Goal: Task Accomplishment & Management: Complete application form

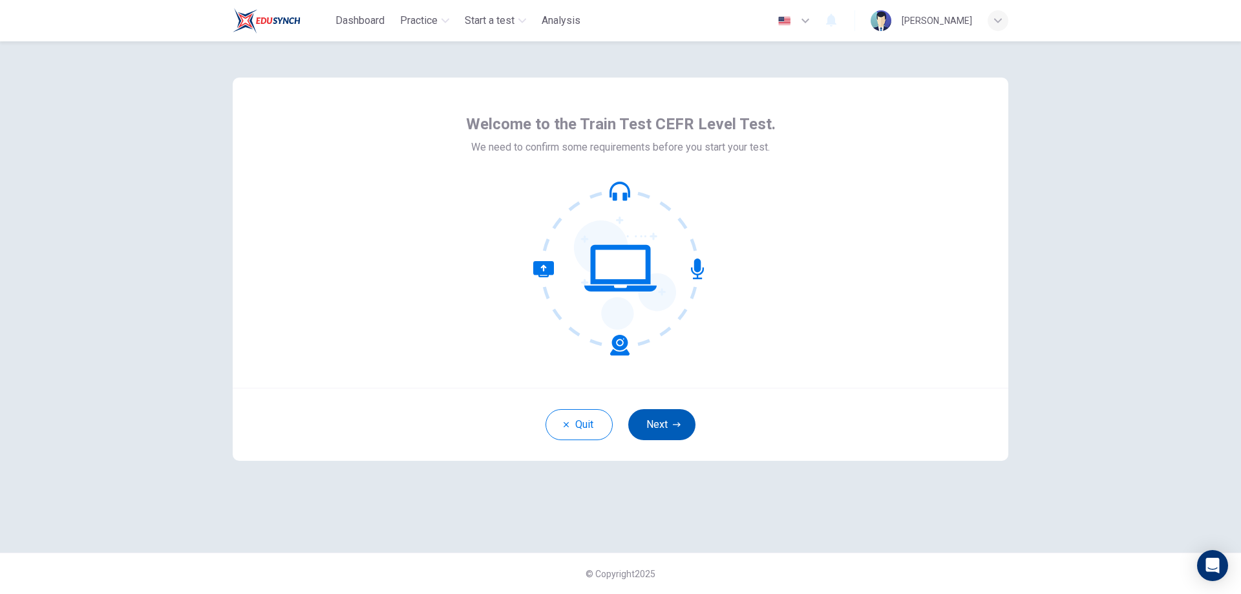
click at [667, 420] on button "Next" at bounding box center [661, 424] width 67 height 31
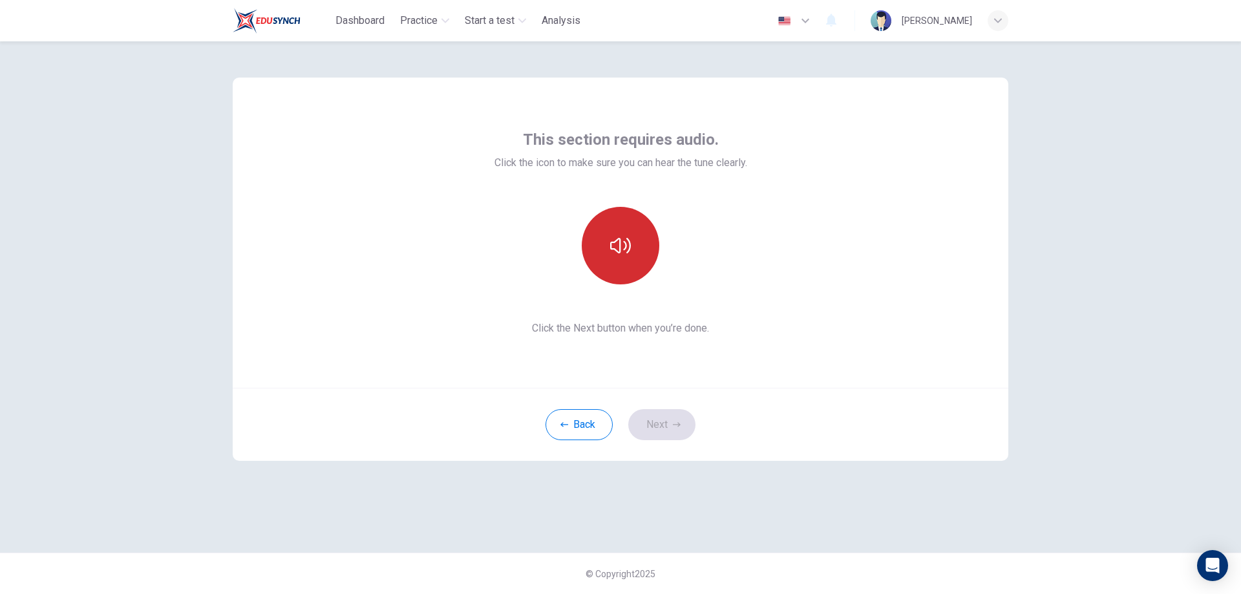
click at [625, 253] on icon "button" at bounding box center [620, 245] width 21 height 21
click at [665, 428] on button "Next" at bounding box center [661, 424] width 67 height 31
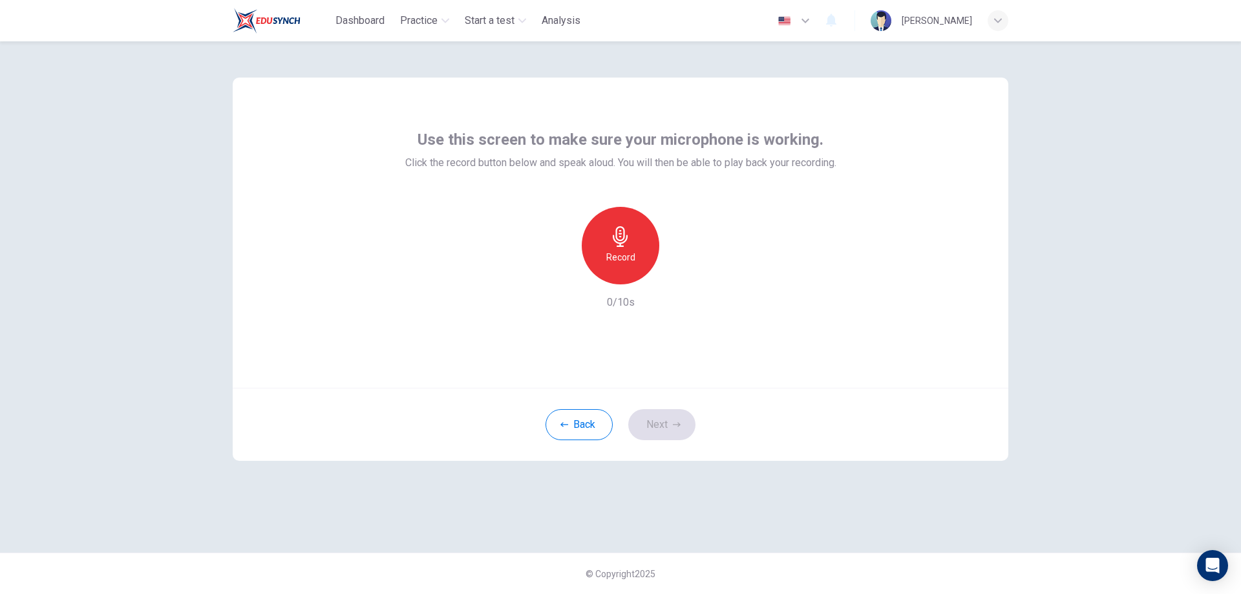
click at [622, 245] on icon "button" at bounding box center [620, 236] width 21 height 21
click at [625, 236] on icon "button" at bounding box center [620, 236] width 21 height 21
click at [680, 279] on icon "button" at bounding box center [680, 274] width 13 height 13
click at [672, 420] on button "Next" at bounding box center [661, 424] width 67 height 31
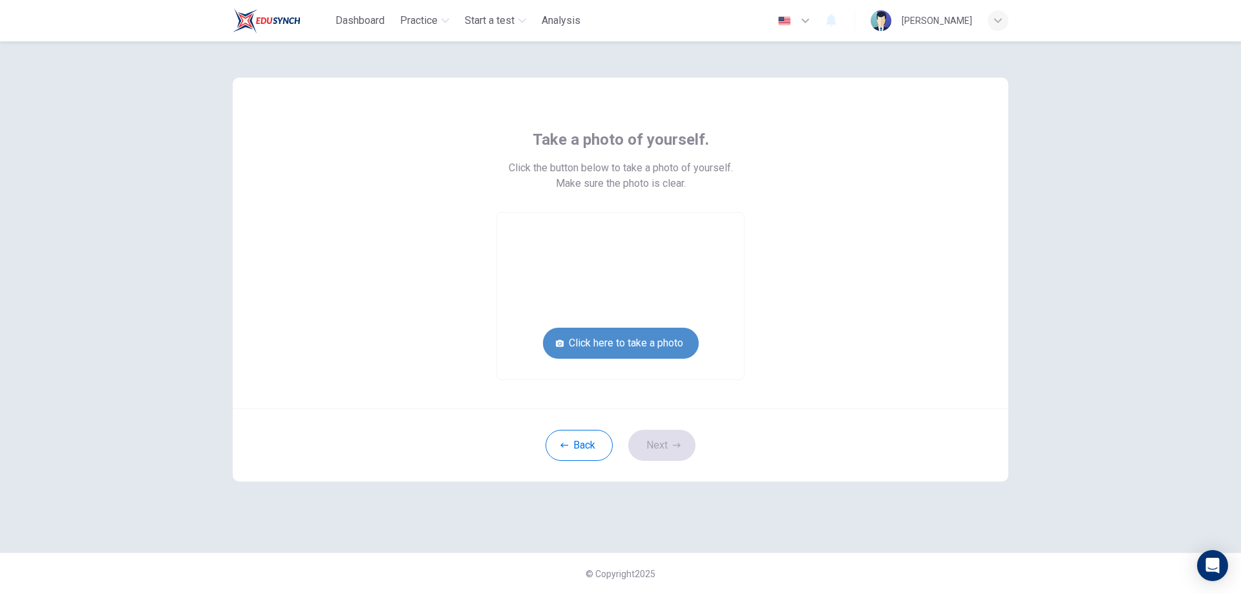
click at [632, 343] on button "Click here to take a photo" at bounding box center [621, 343] width 156 height 31
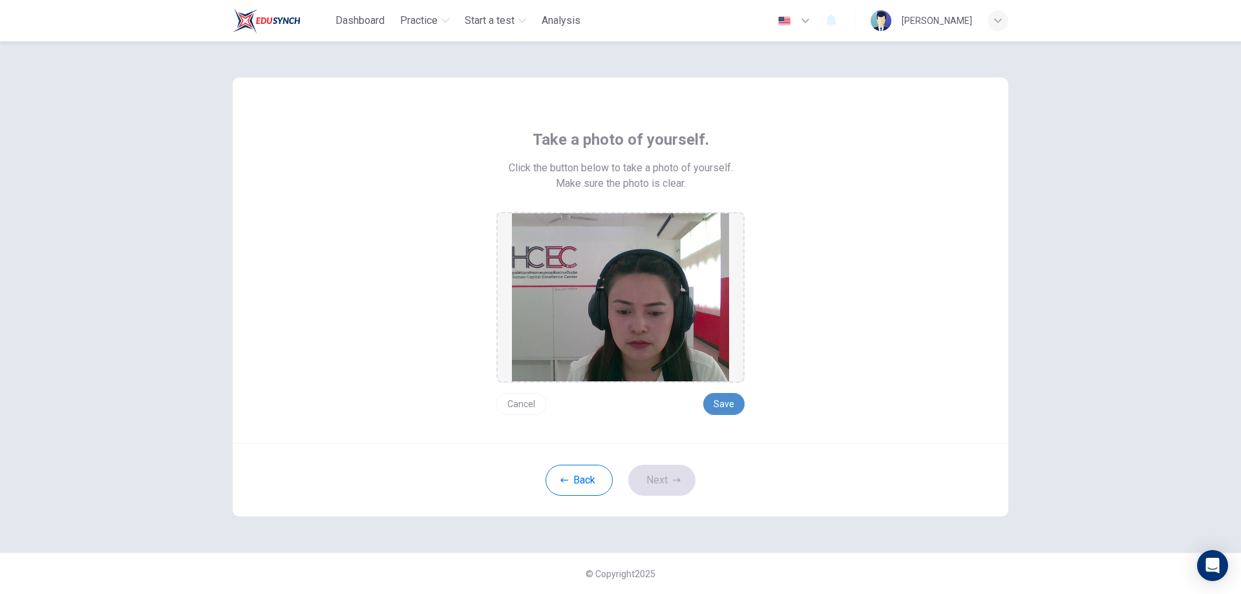
click at [720, 406] on button "Save" at bounding box center [723, 404] width 41 height 22
click at [728, 411] on button "Save" at bounding box center [723, 404] width 41 height 22
click at [669, 486] on button "Next" at bounding box center [661, 480] width 67 height 31
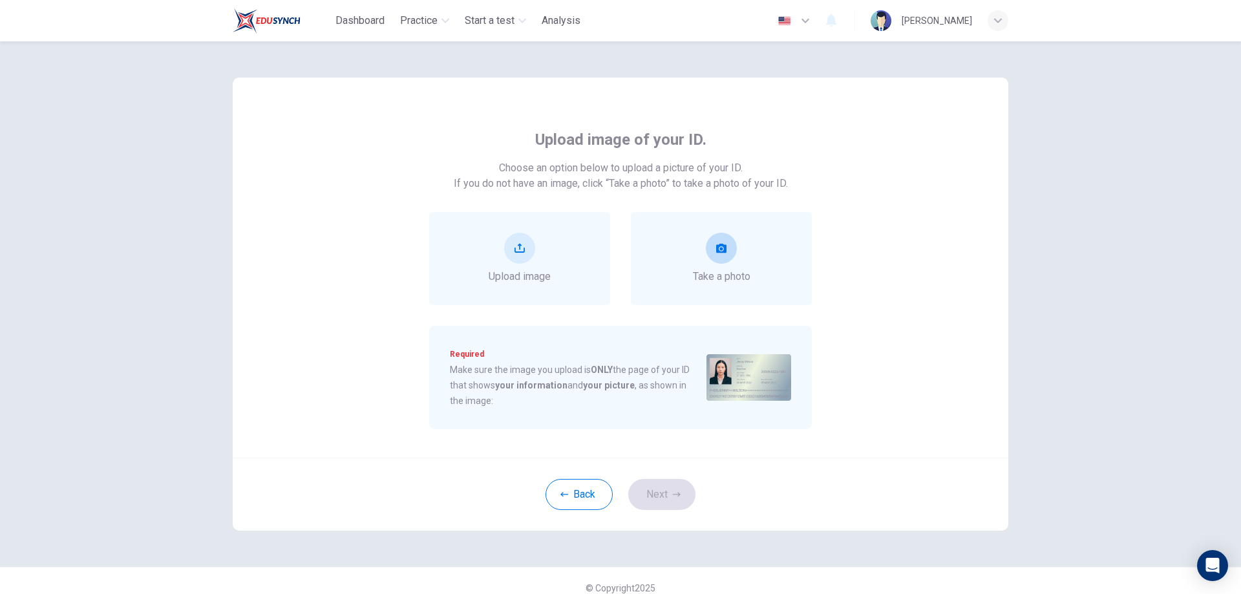
click at [721, 259] on button "take photo" at bounding box center [721, 248] width 31 height 31
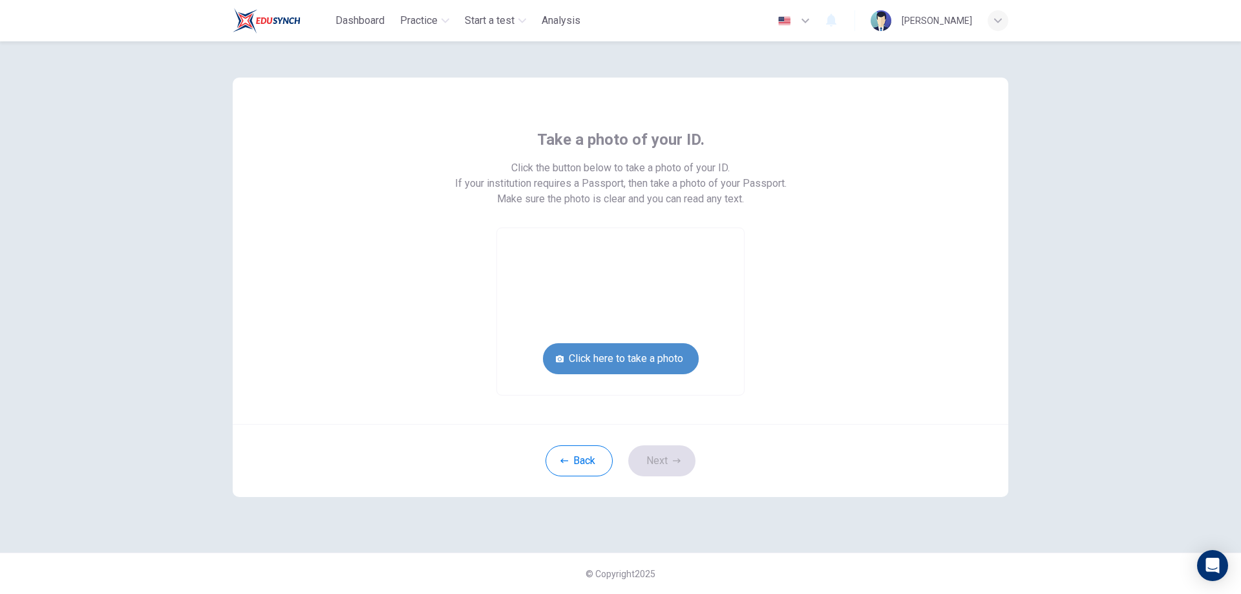
click at [649, 357] on button "Click here to take a photo" at bounding box center [621, 358] width 156 height 31
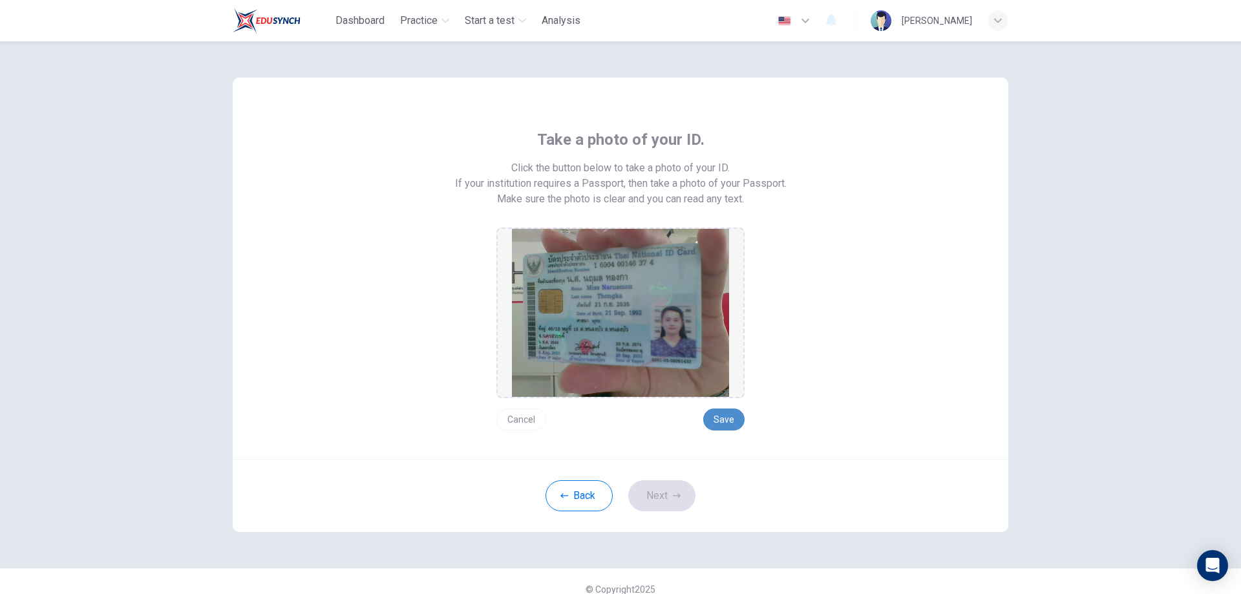
click at [729, 420] on button "Save" at bounding box center [723, 420] width 41 height 22
click at [665, 498] on button "Next" at bounding box center [661, 495] width 67 height 31
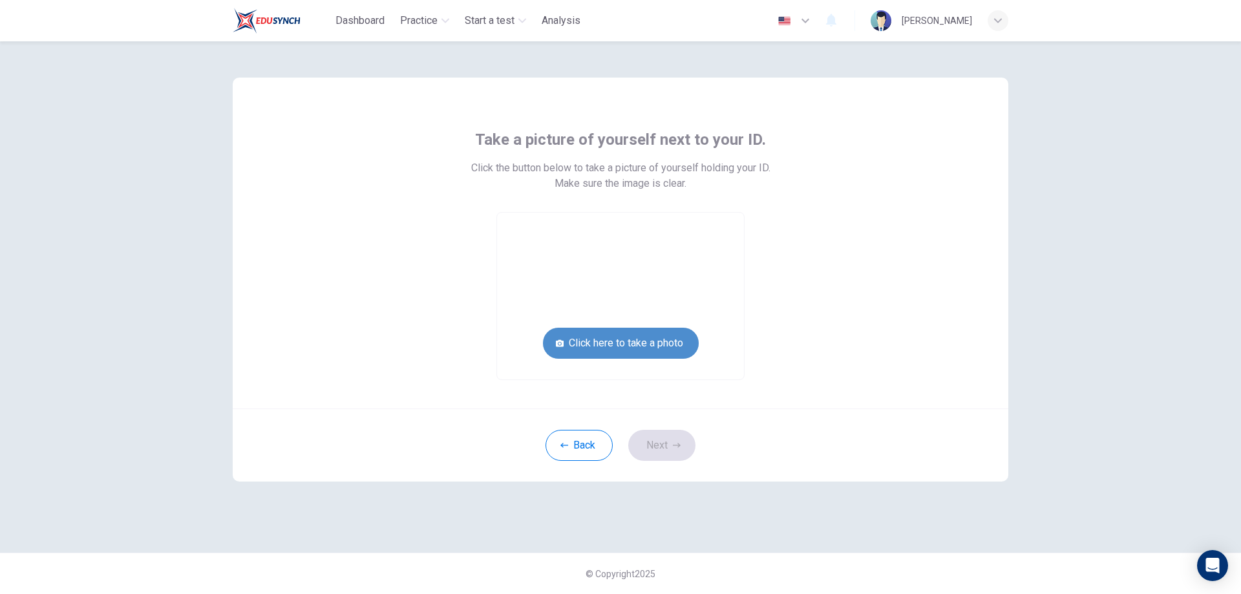
click at [654, 347] on button "Click here to take a photo" at bounding box center [621, 343] width 156 height 31
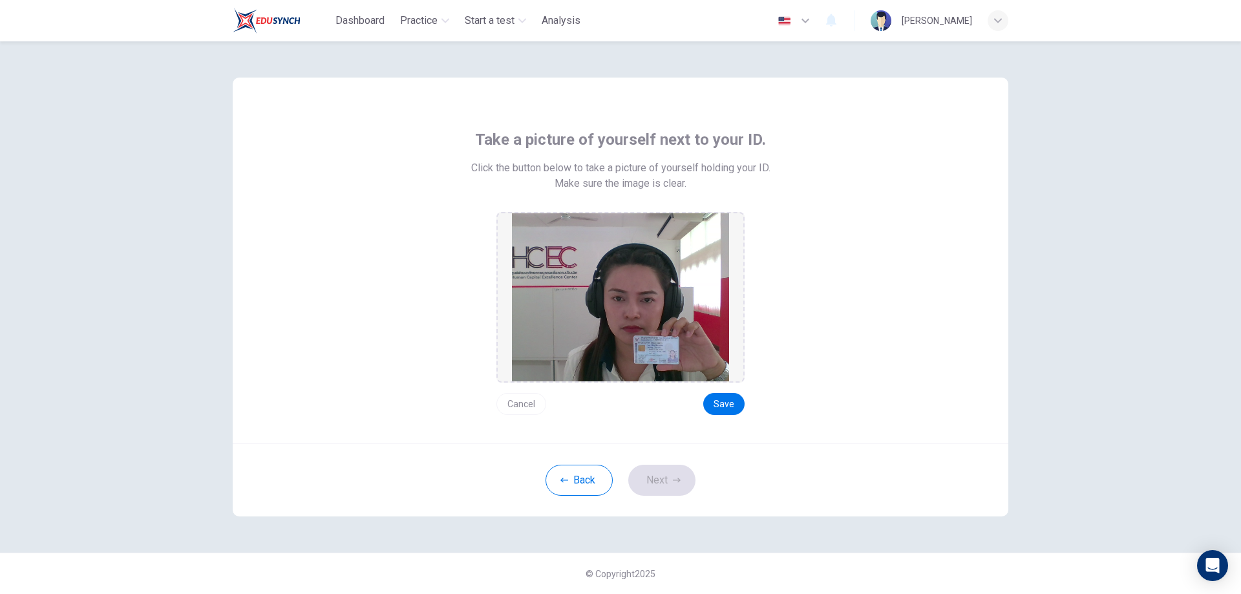
click at [527, 409] on button "Cancel" at bounding box center [521, 404] width 50 height 22
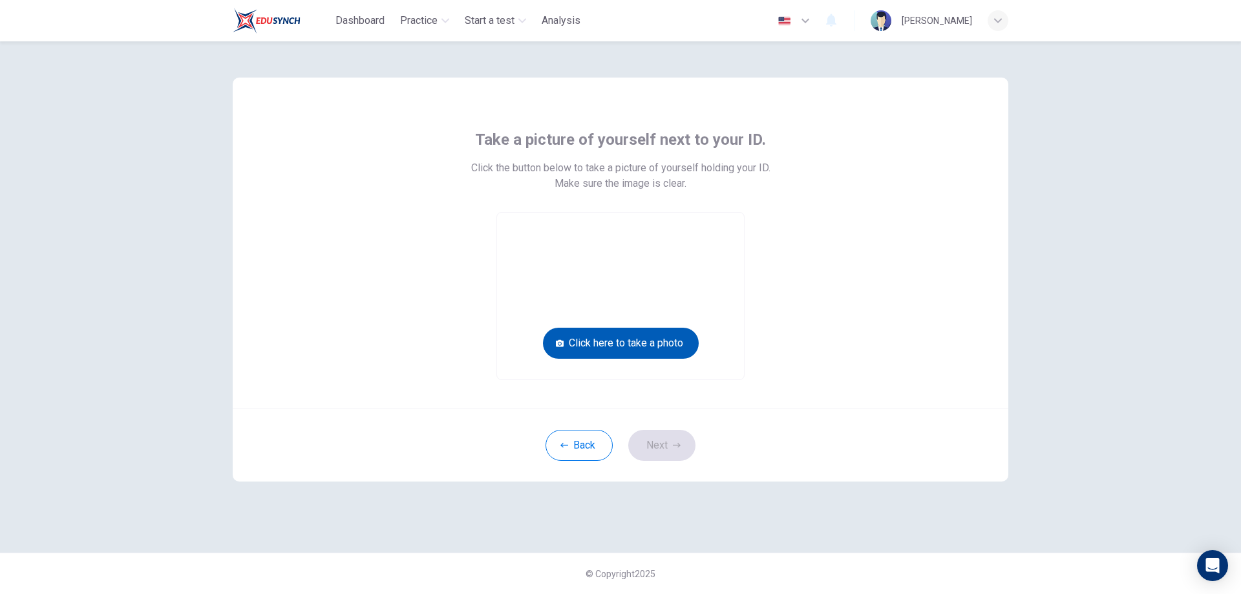
click at [636, 345] on button "Click here to take a photo" at bounding box center [621, 343] width 156 height 31
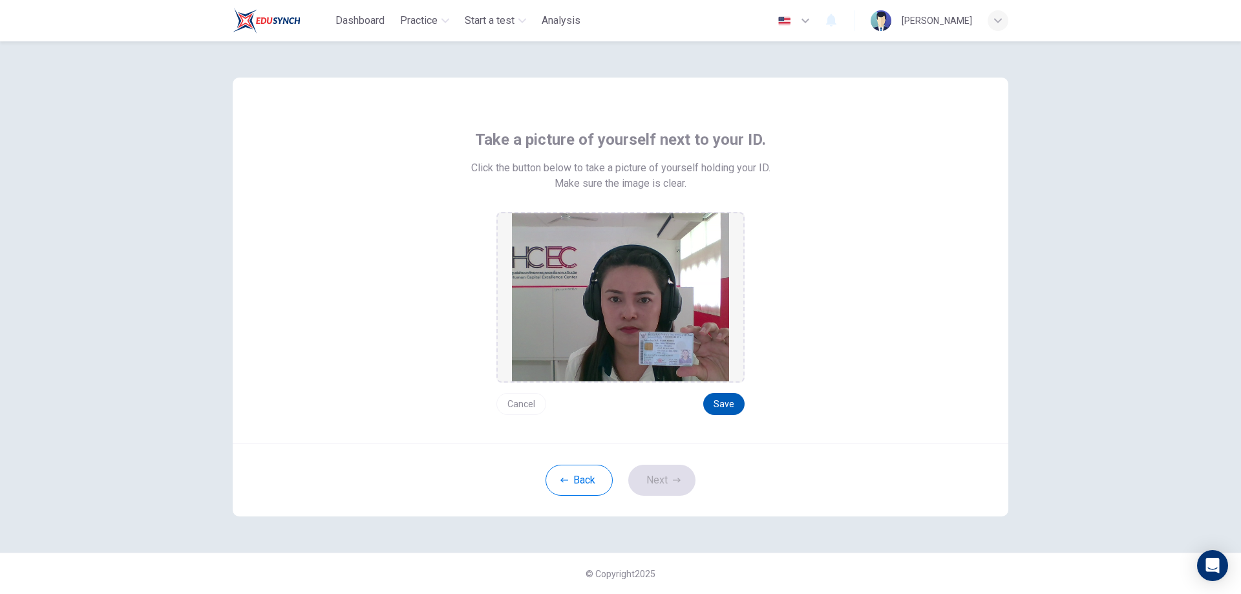
click at [728, 411] on button "Save" at bounding box center [723, 404] width 41 height 22
click at [650, 488] on button "Next" at bounding box center [661, 480] width 67 height 31
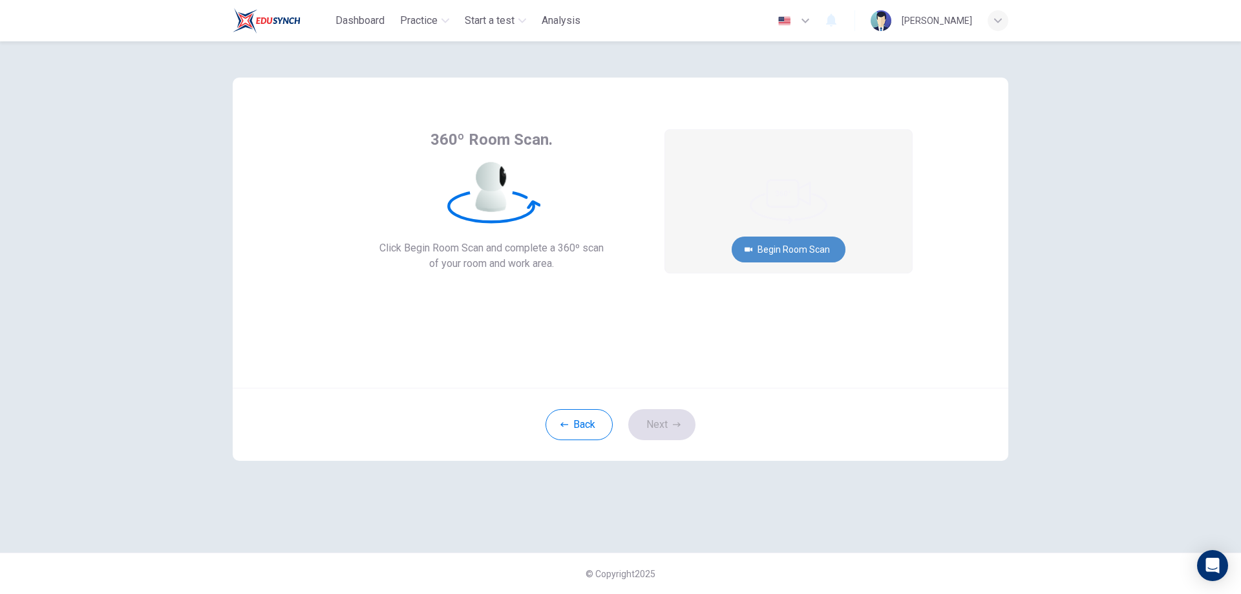
click at [793, 255] on button "Begin Room Scan" at bounding box center [789, 250] width 114 height 26
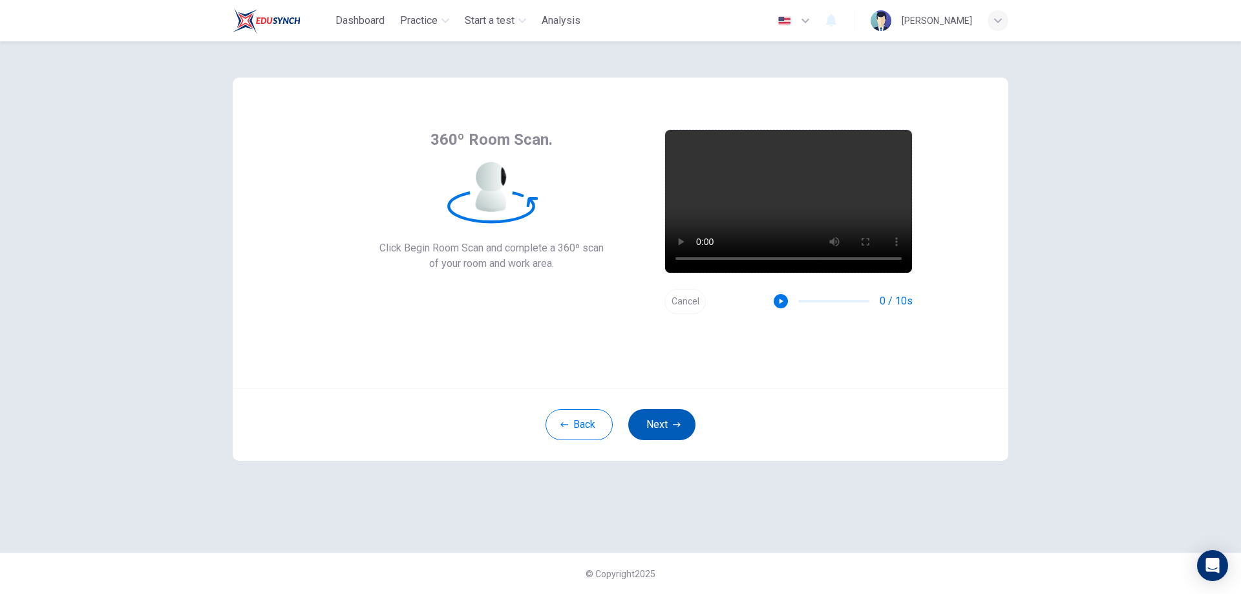
click at [667, 429] on button "Next" at bounding box center [661, 424] width 67 height 31
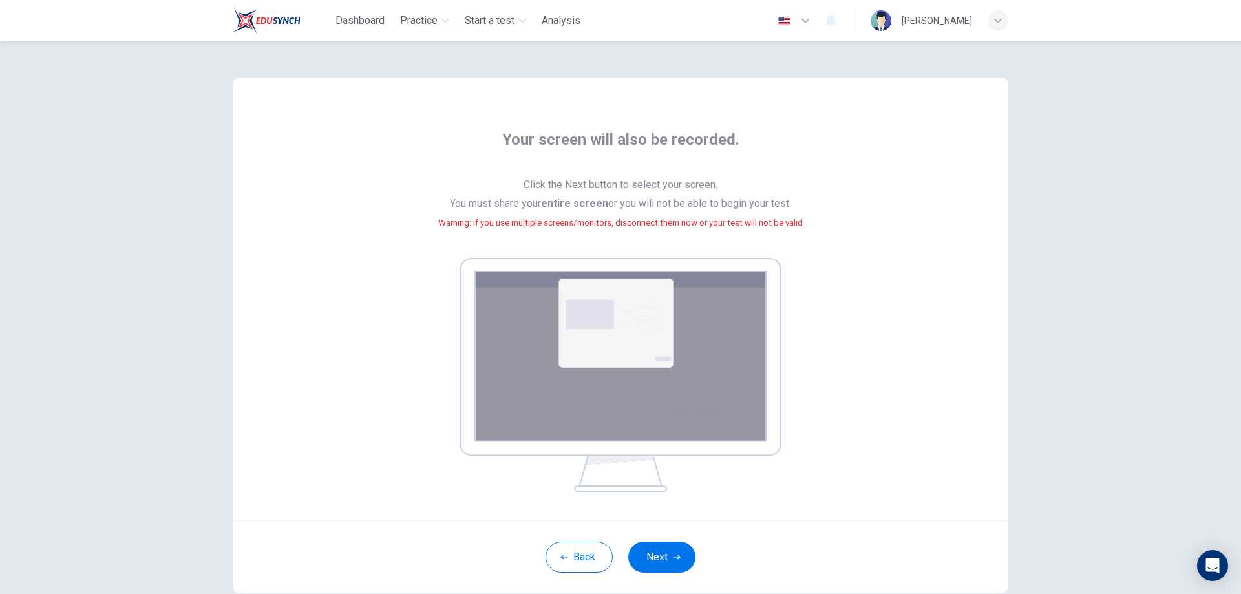
scroll to position [65, 0]
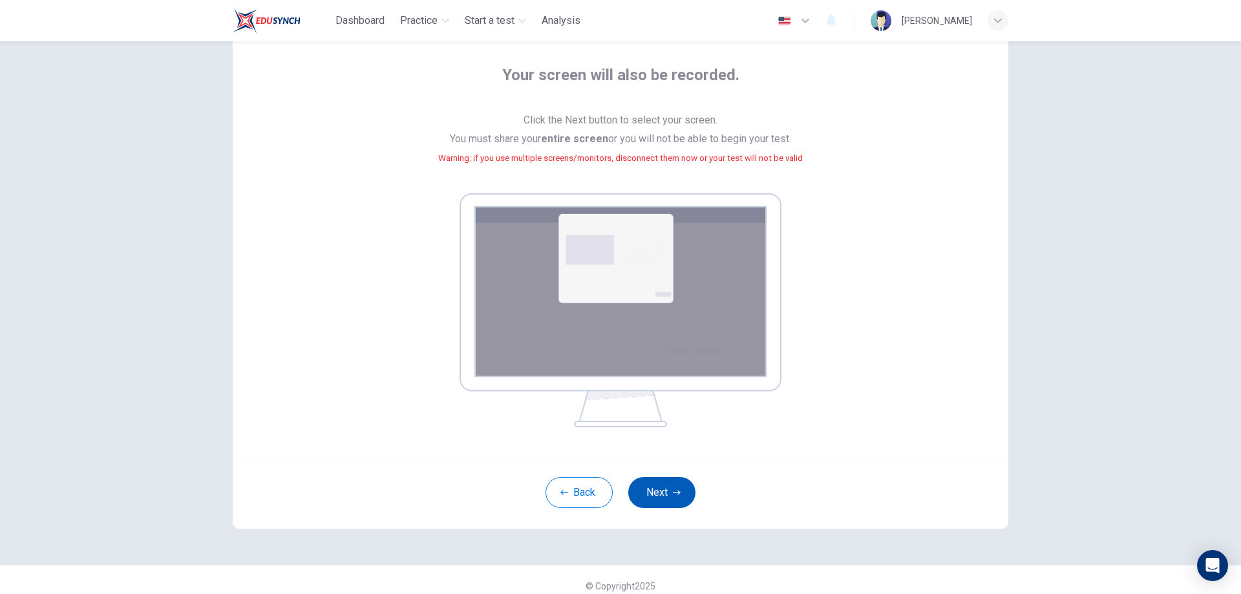
click at [670, 497] on button "Next" at bounding box center [661, 492] width 67 height 31
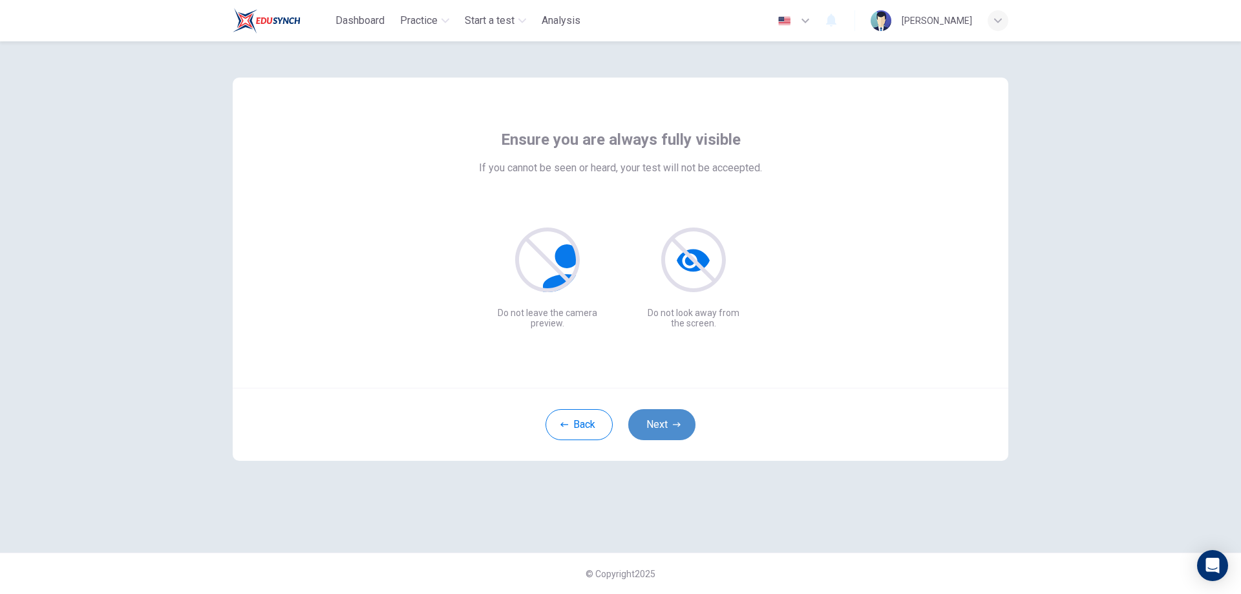
click at [663, 427] on button "Next" at bounding box center [661, 424] width 67 height 31
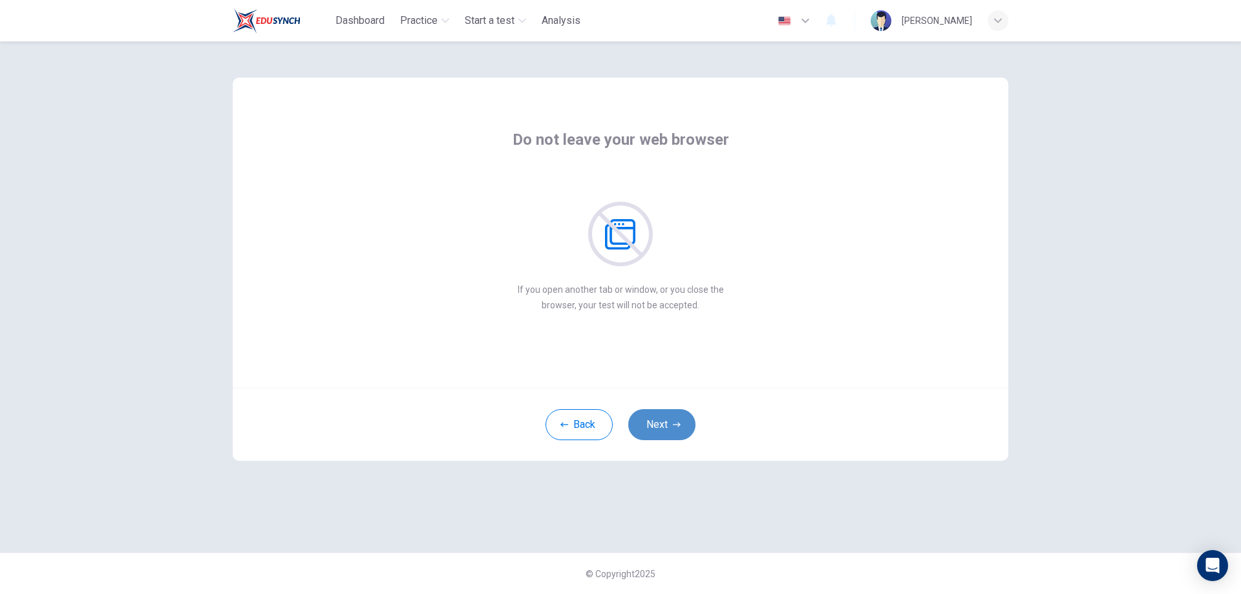
click at [665, 426] on button "Next" at bounding box center [661, 424] width 67 height 31
click at [653, 424] on button "Next" at bounding box center [661, 424] width 67 height 31
click at [654, 427] on button "Next" at bounding box center [661, 424] width 67 height 31
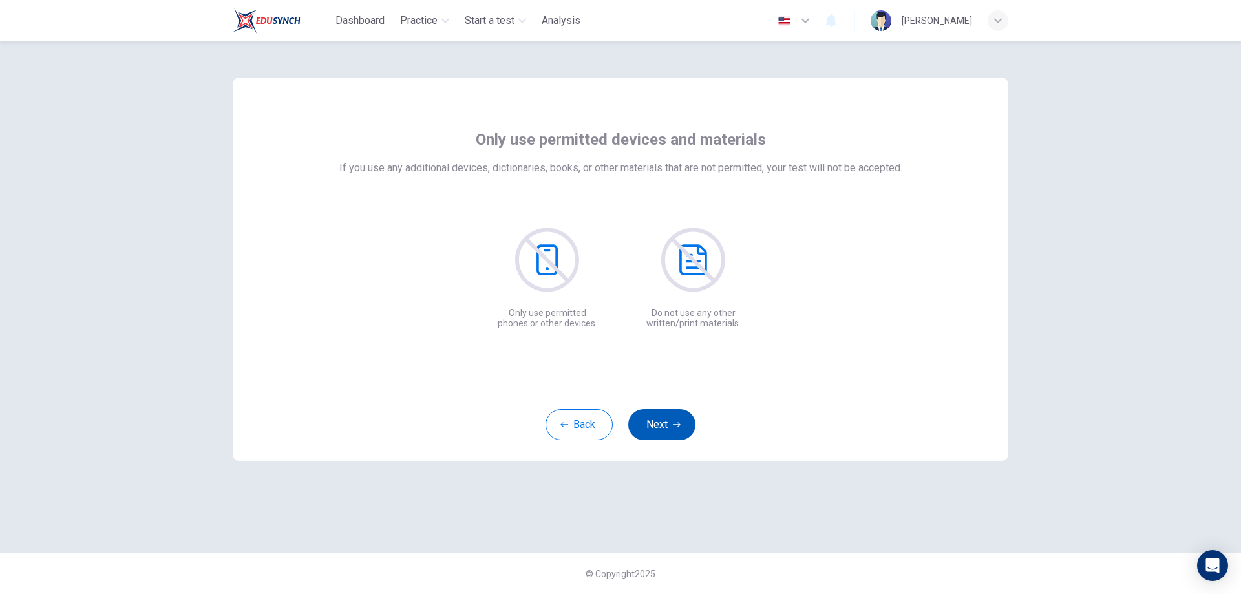
click at [656, 429] on button "Next" at bounding box center [661, 424] width 67 height 31
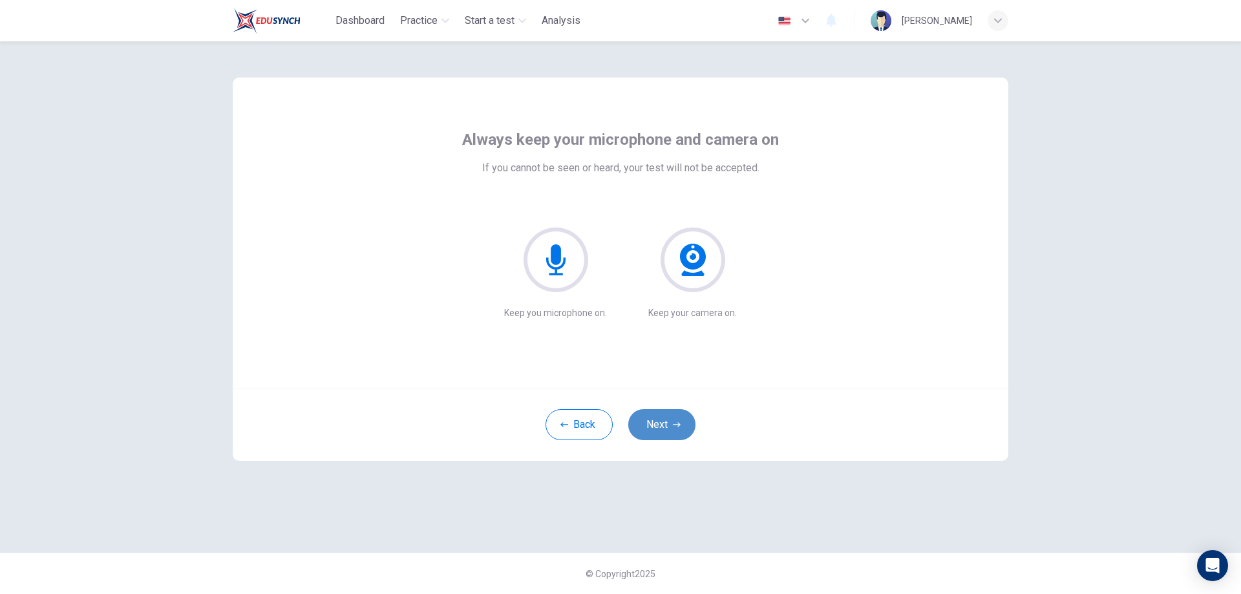
click at [657, 429] on button "Next" at bounding box center [661, 424] width 67 height 31
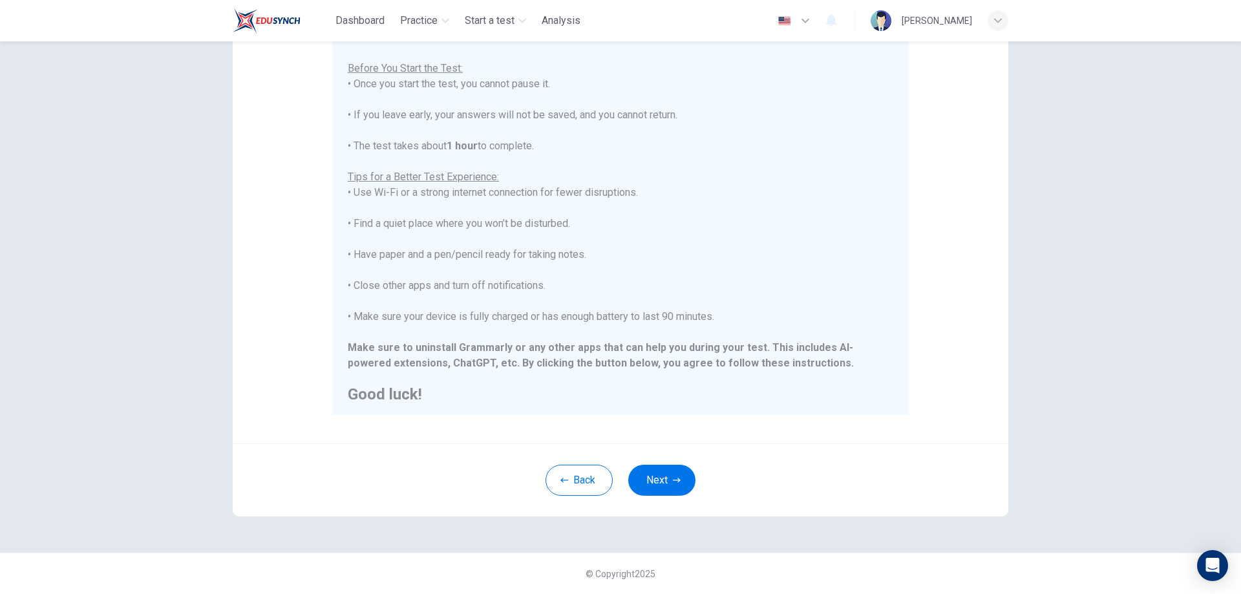
scroll to position [123, 0]
click at [655, 484] on button "Next" at bounding box center [661, 480] width 67 height 31
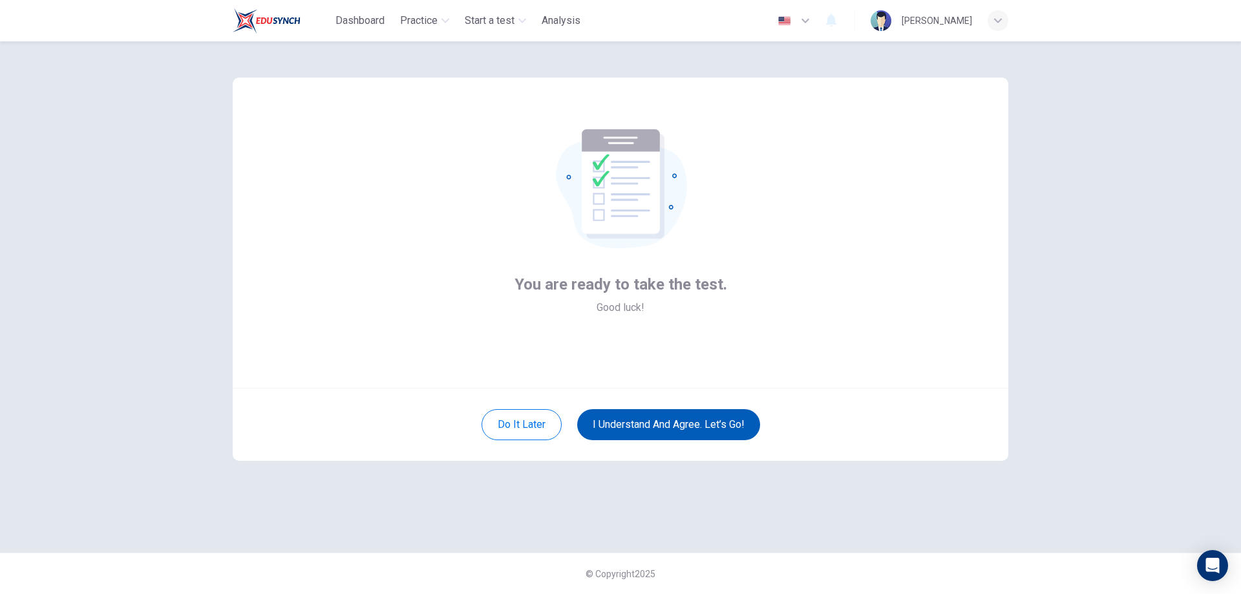
scroll to position [0, 0]
click at [663, 427] on button "I understand and agree. Let’s go!" at bounding box center [668, 424] width 183 height 31
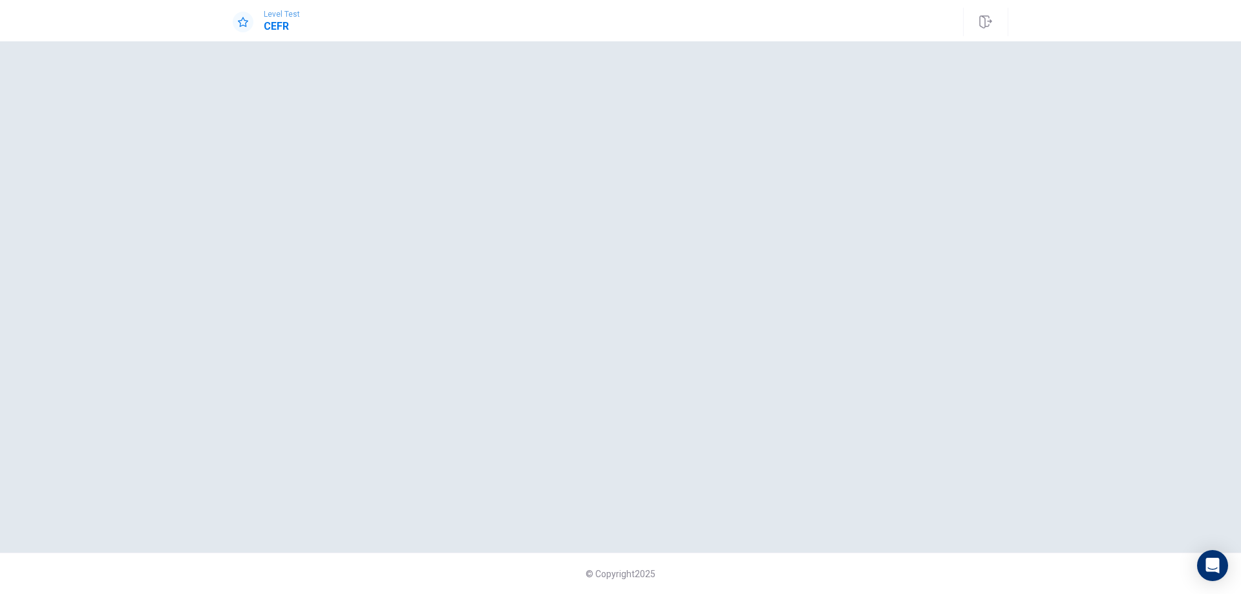
click at [325, 81] on div at bounding box center [621, 297] width 776 height 460
click at [282, 15] on span "Level Test" at bounding box center [282, 14] width 36 height 9
click at [706, 129] on div at bounding box center [621, 297] width 776 height 460
click at [987, 233] on div at bounding box center [621, 297] width 776 height 460
click at [1174, 30] on div "Level Test CEFR" at bounding box center [620, 20] width 1241 height 41
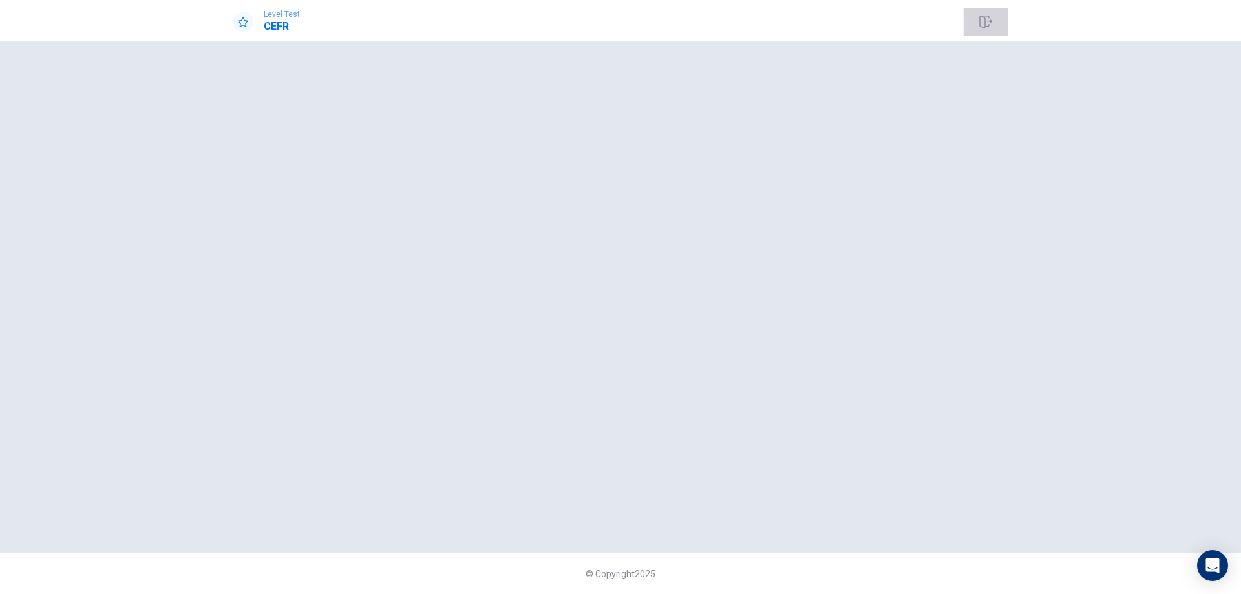
click at [979, 21] on icon "button" at bounding box center [985, 22] width 13 height 13
click at [283, 13] on span "Level Test" at bounding box center [282, 14] width 36 height 9
click at [240, 24] on icon at bounding box center [243, 22] width 10 height 10
click at [273, 27] on h1 "CEFR" at bounding box center [282, 27] width 36 height 16
click at [356, 103] on div at bounding box center [621, 297] width 776 height 460
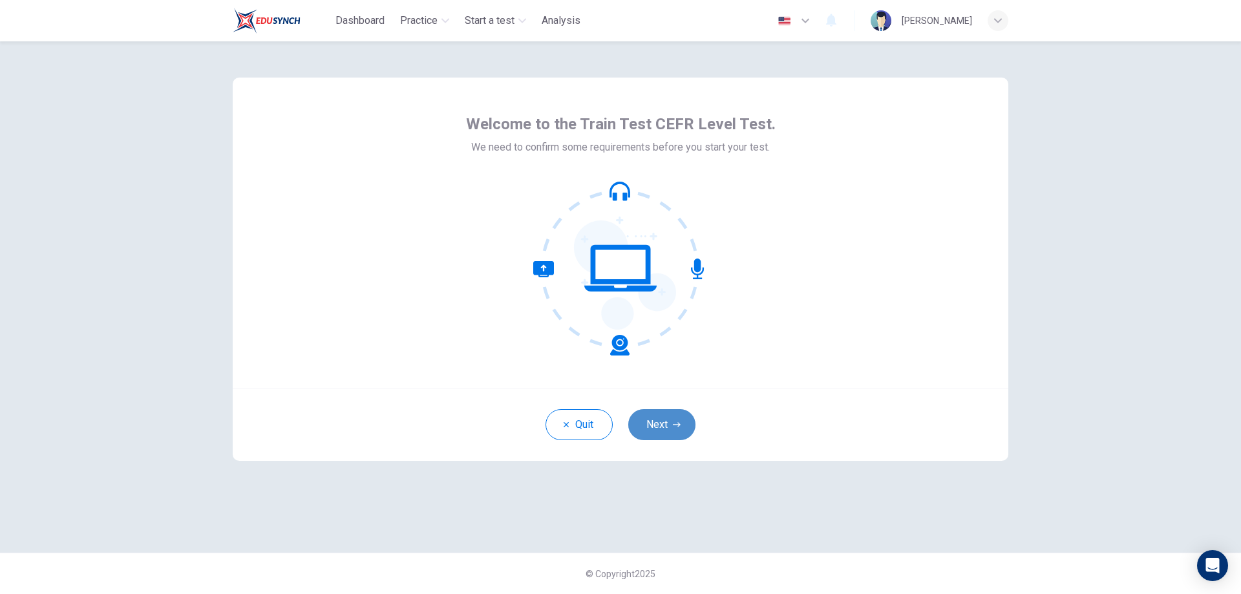
click at [663, 419] on button "Next" at bounding box center [661, 424] width 67 height 31
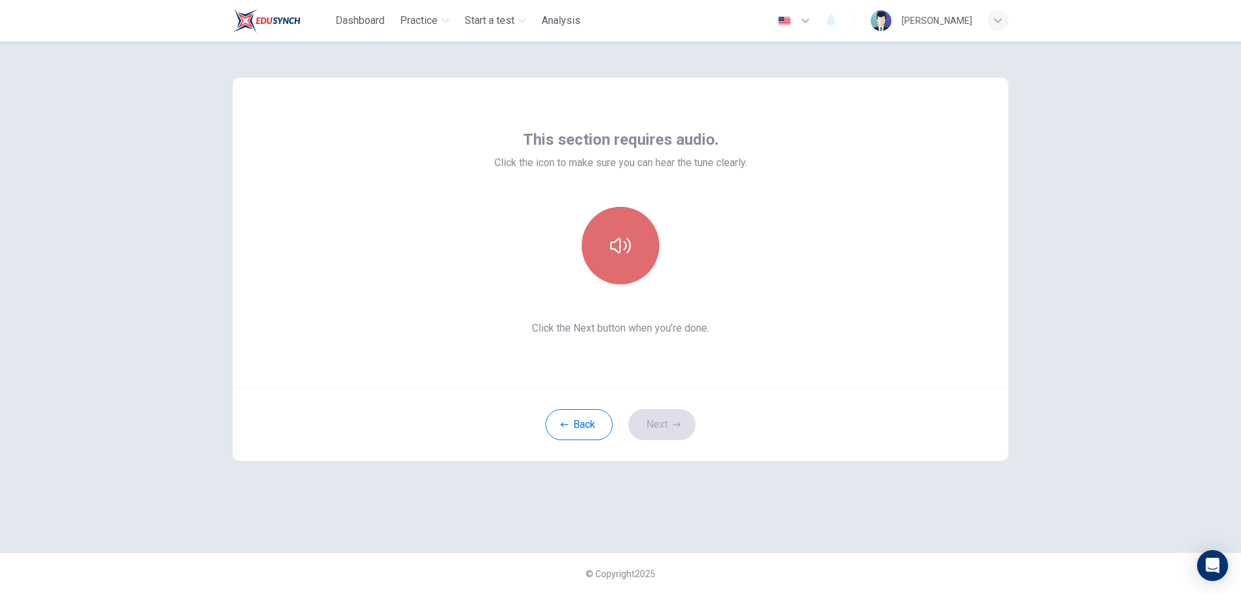
click at [617, 248] on icon "button" at bounding box center [620, 245] width 21 height 21
click at [659, 422] on button "Next" at bounding box center [661, 424] width 67 height 31
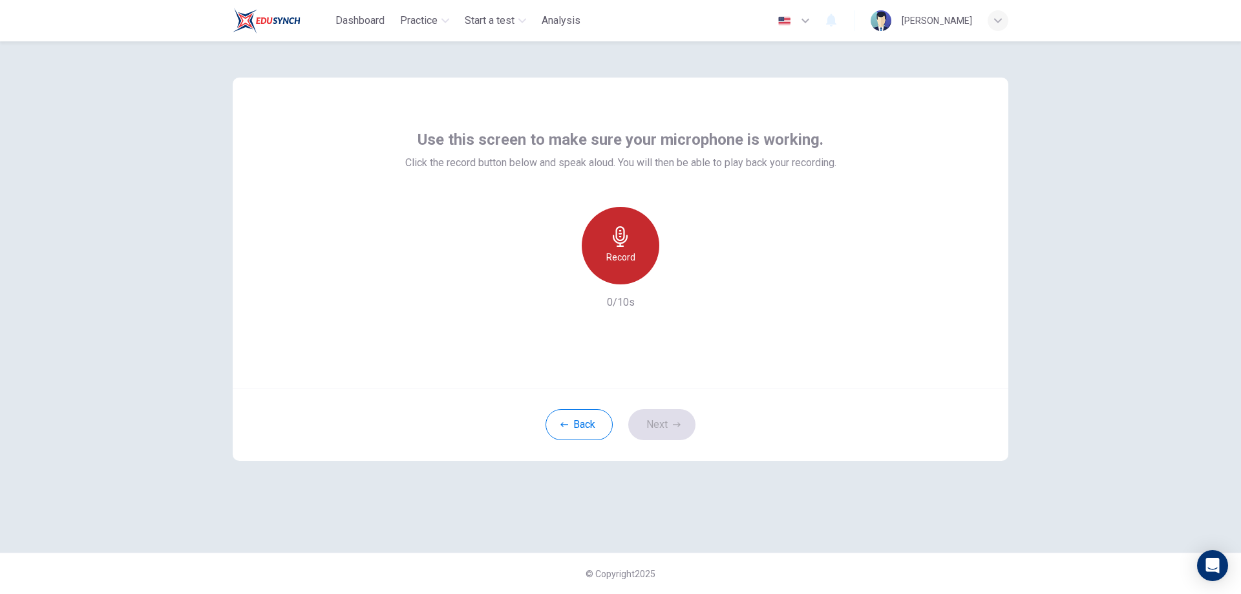
click at [623, 245] on icon "button" at bounding box center [620, 236] width 21 height 21
click at [632, 251] on div "Stop" at bounding box center [621, 246] width 78 height 78
click at [683, 277] on icon "button" at bounding box center [680, 274] width 13 height 13
click at [663, 420] on button "Next" at bounding box center [661, 424] width 67 height 31
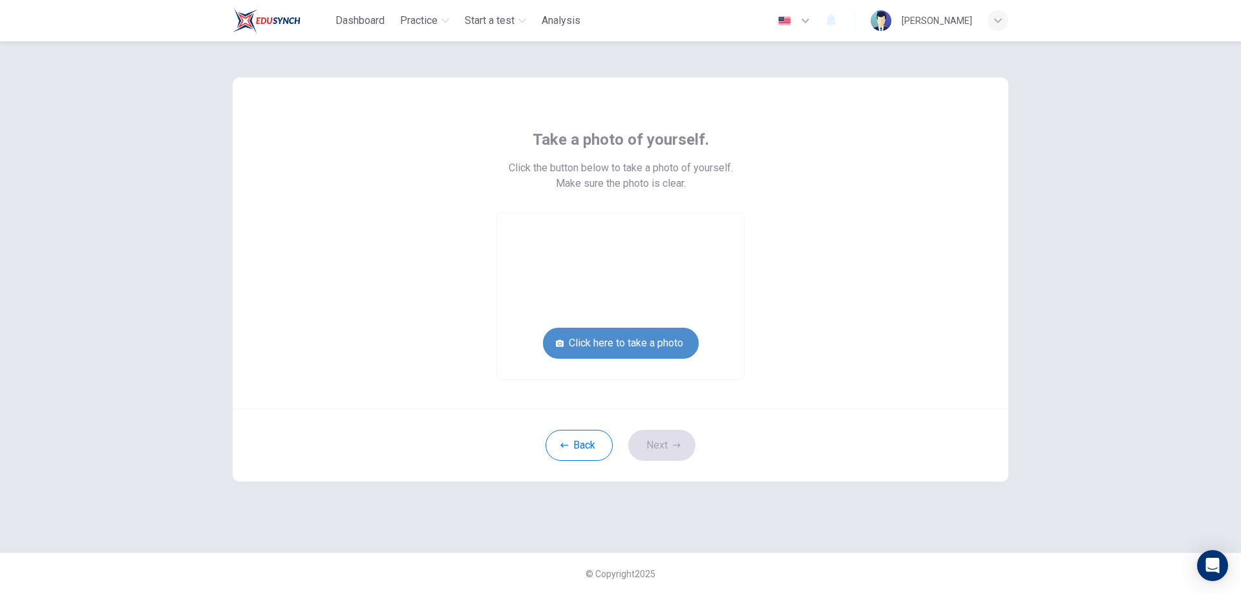
click at [655, 350] on button "Click here to take a photo" at bounding box center [621, 343] width 156 height 31
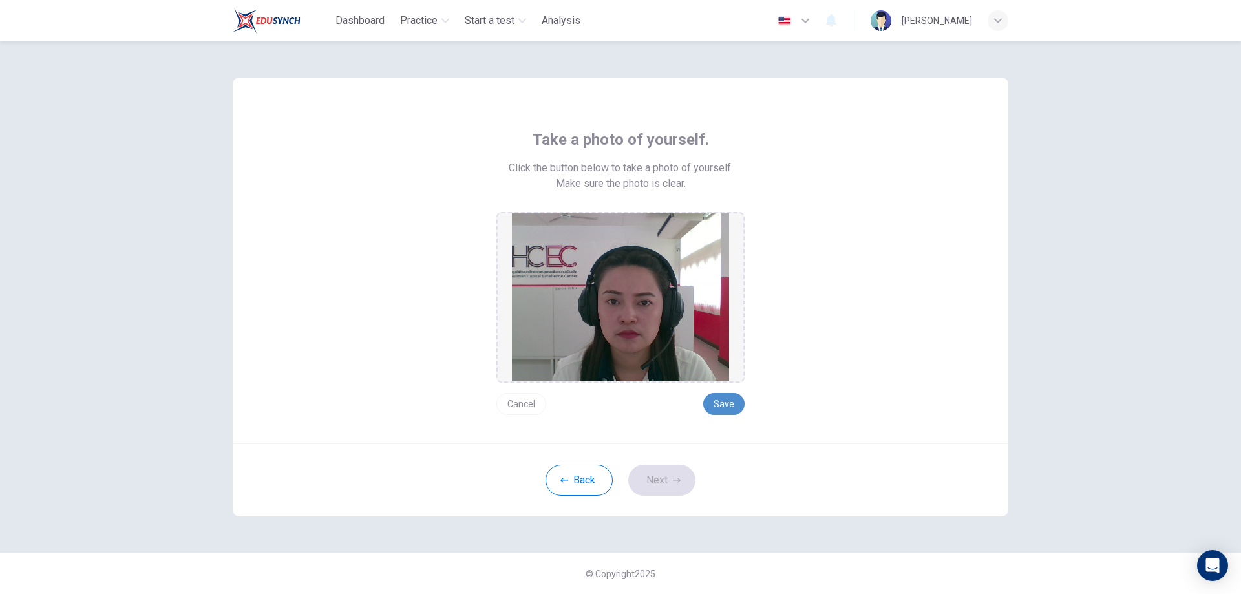
click at [728, 407] on button "Save" at bounding box center [723, 404] width 41 height 22
click at [666, 479] on button "Next" at bounding box center [661, 480] width 67 height 31
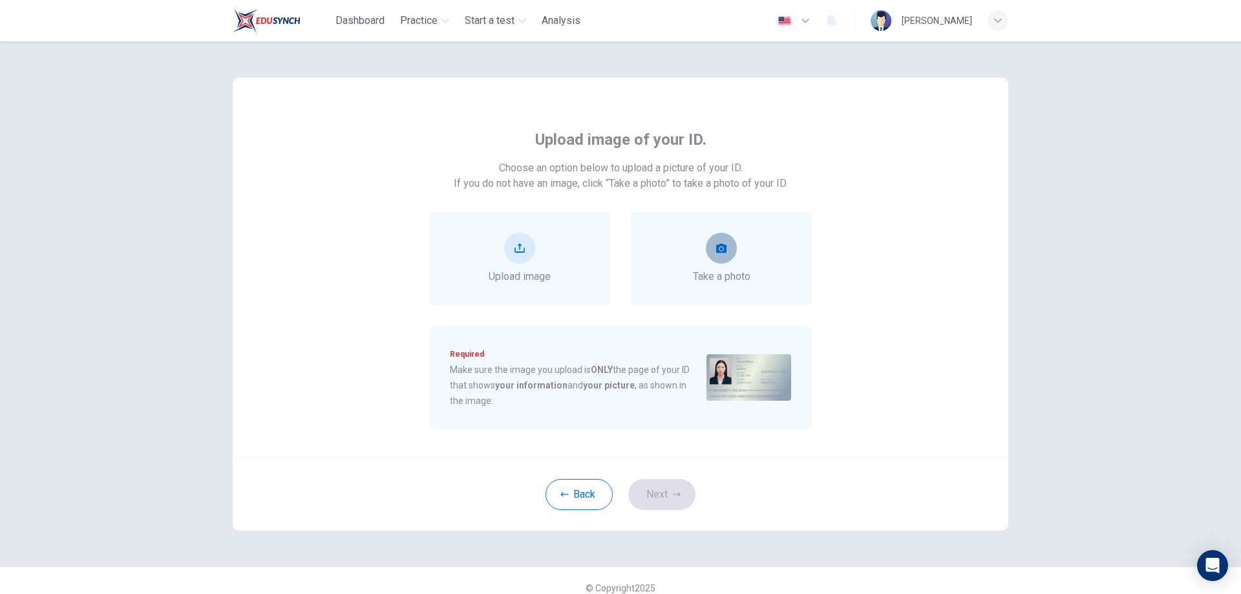
click at [720, 251] on icon "take photo" at bounding box center [721, 248] width 10 height 9
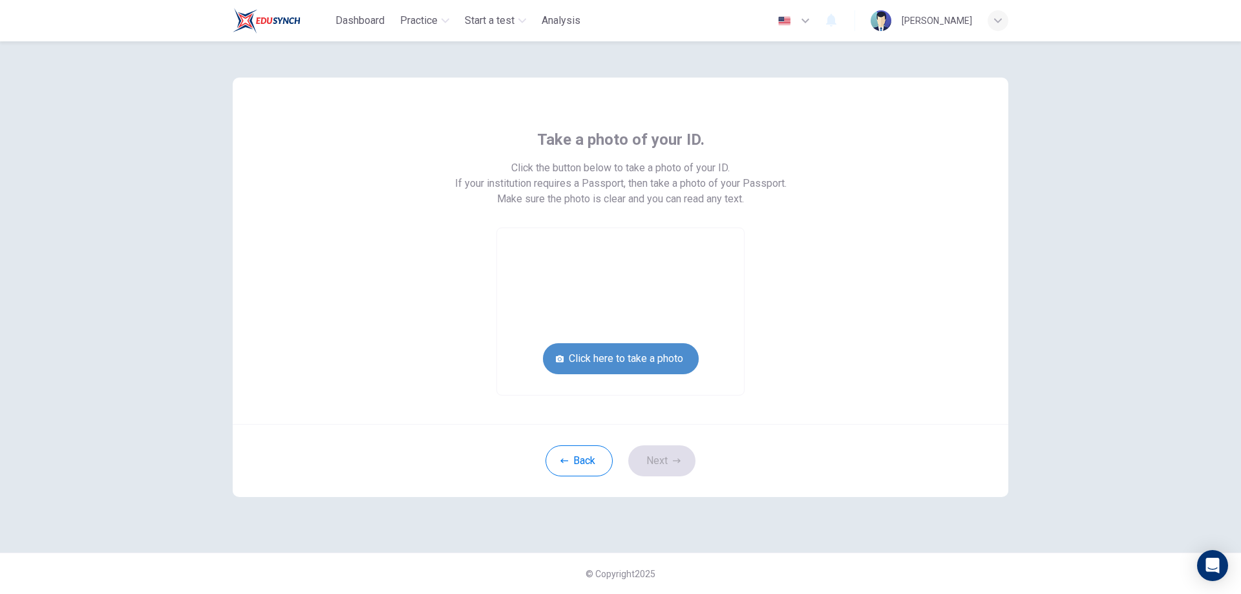
click at [656, 365] on button "Click here to take a photo" at bounding box center [621, 358] width 156 height 31
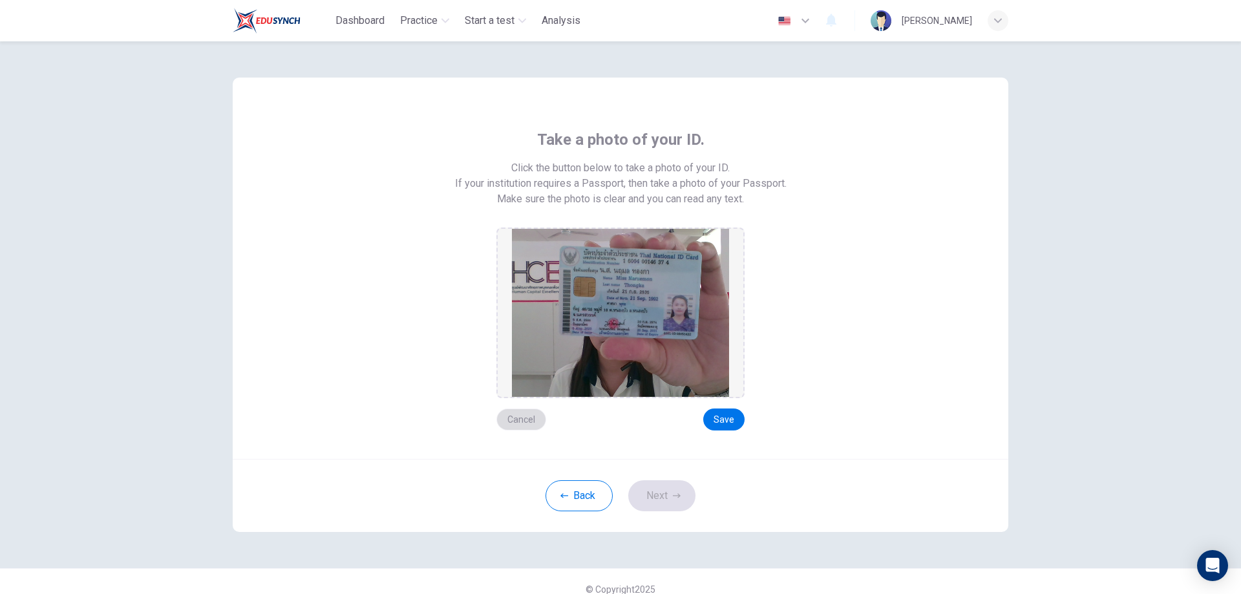
click at [523, 429] on button "Cancel" at bounding box center [521, 420] width 50 height 22
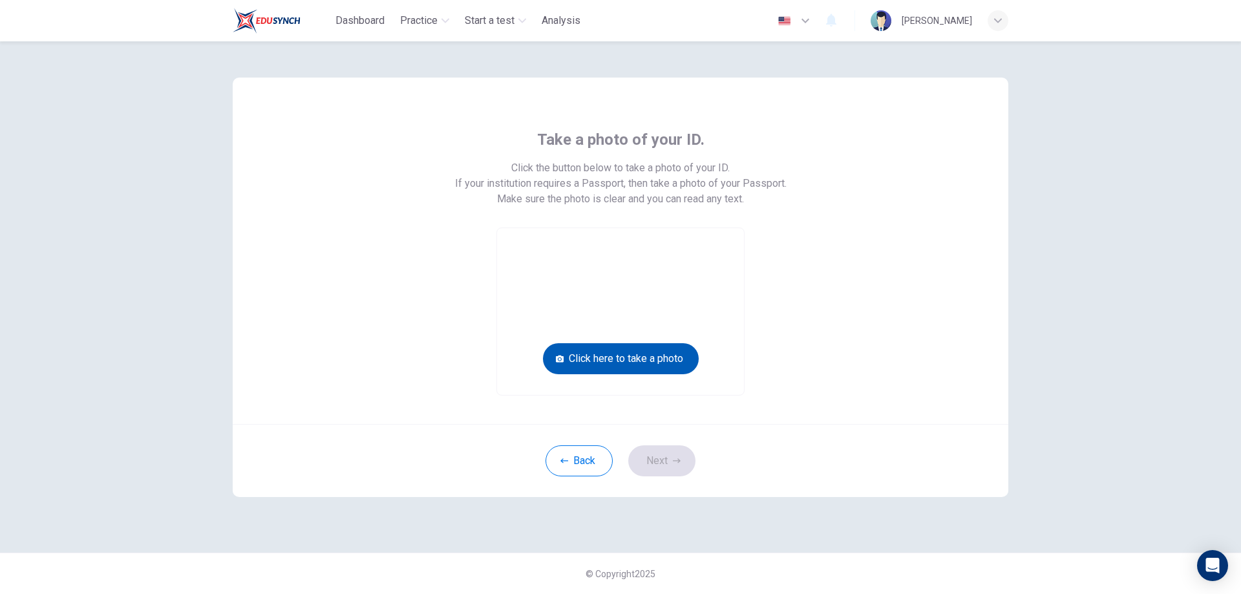
click at [604, 356] on button "Click here to take a photo" at bounding box center [621, 358] width 156 height 31
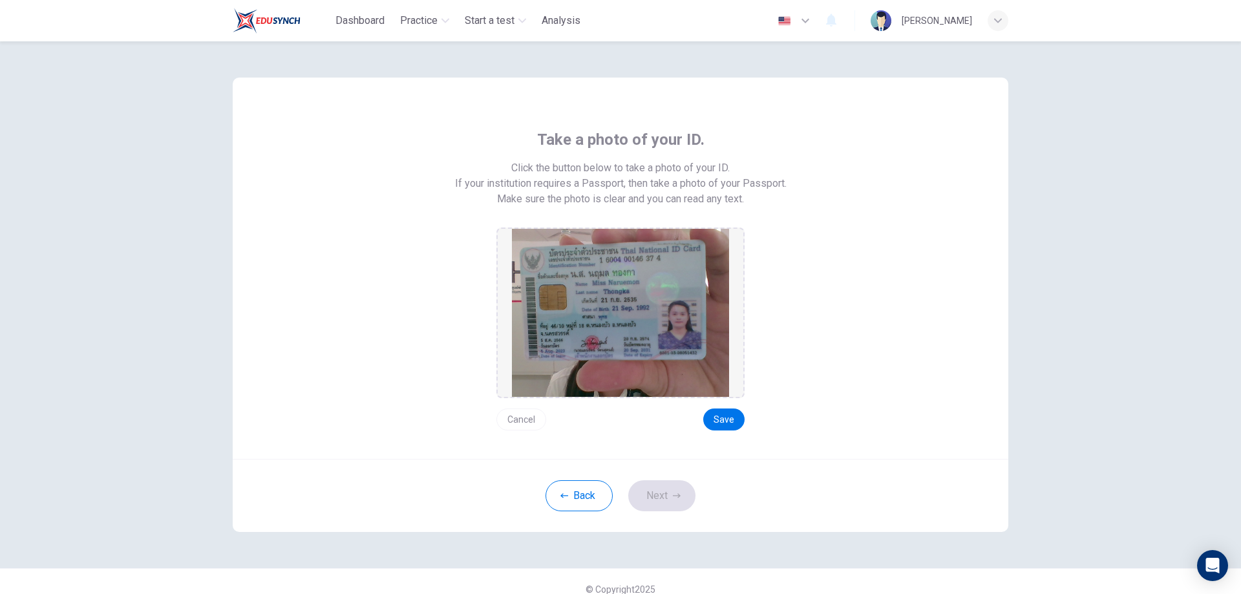
click at [525, 421] on button "Cancel" at bounding box center [521, 420] width 50 height 22
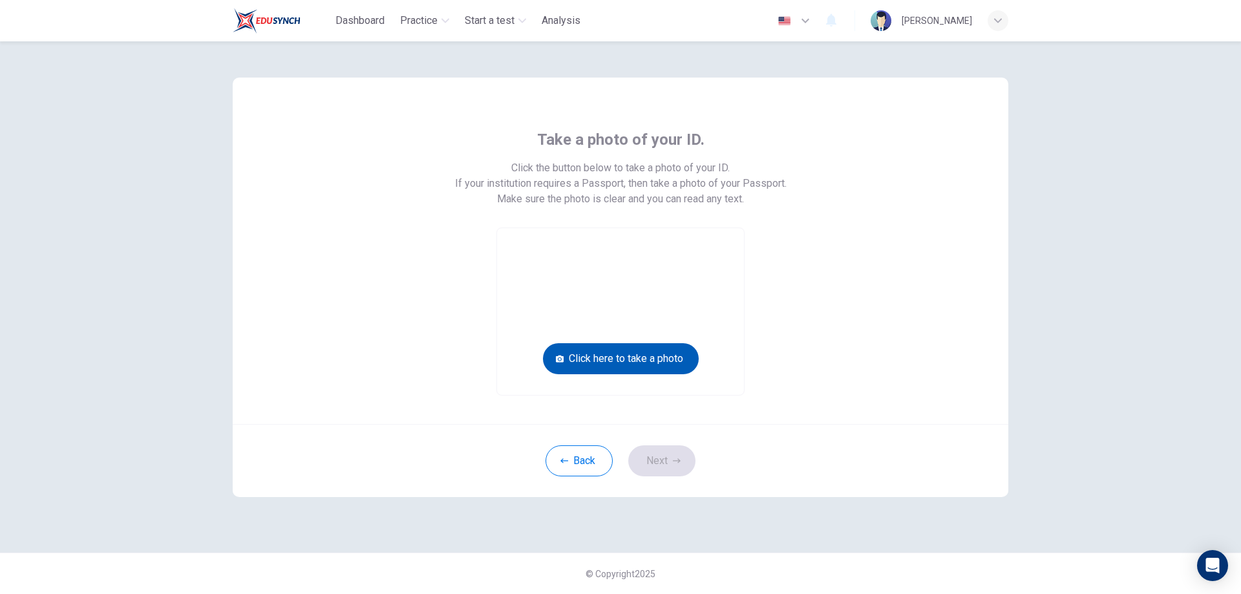
click at [643, 359] on button "Click here to take a photo" at bounding box center [621, 358] width 156 height 31
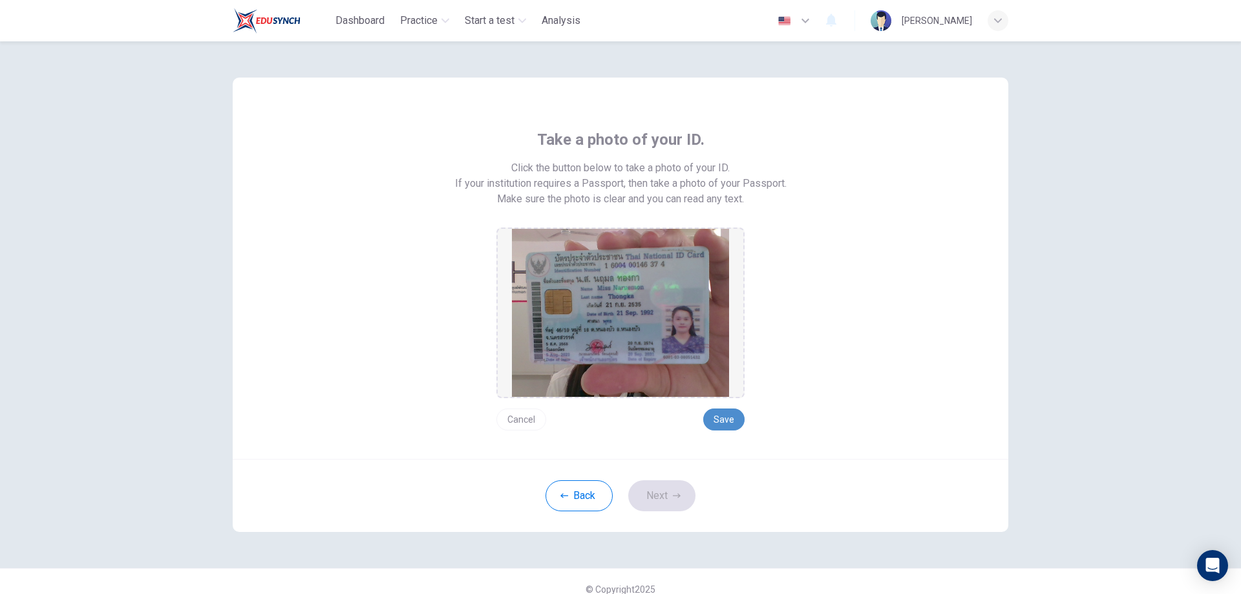
click at [711, 421] on button "Save" at bounding box center [723, 420] width 41 height 22
click at [635, 491] on button "Next" at bounding box center [661, 495] width 67 height 31
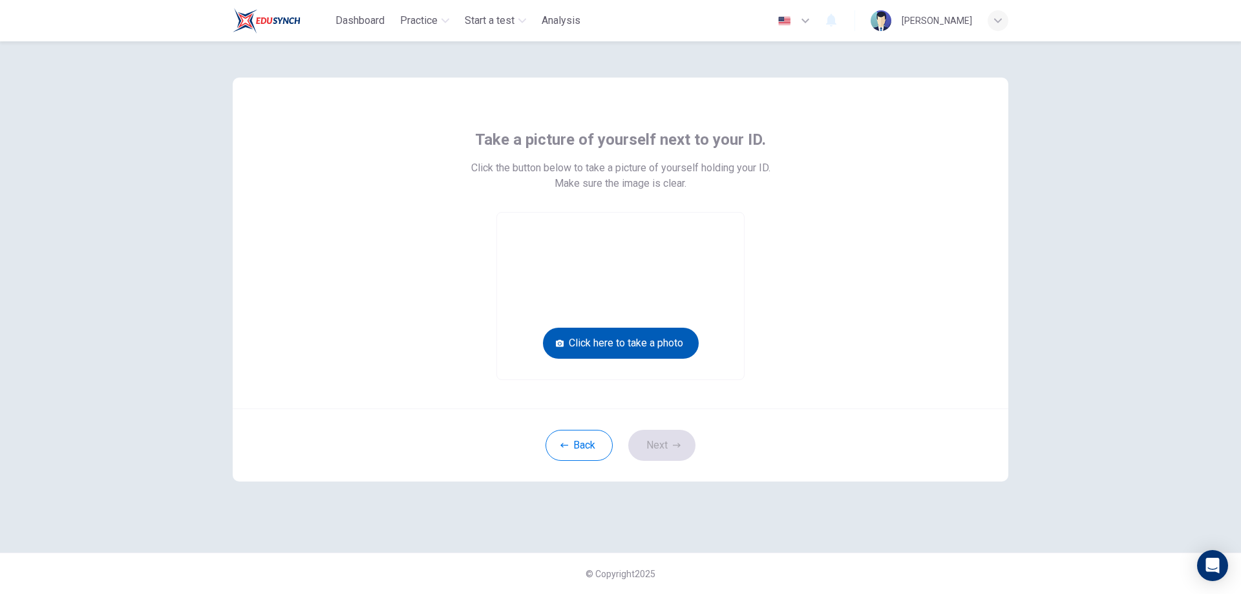
click at [626, 349] on button "Click here to take a photo" at bounding box center [621, 343] width 156 height 31
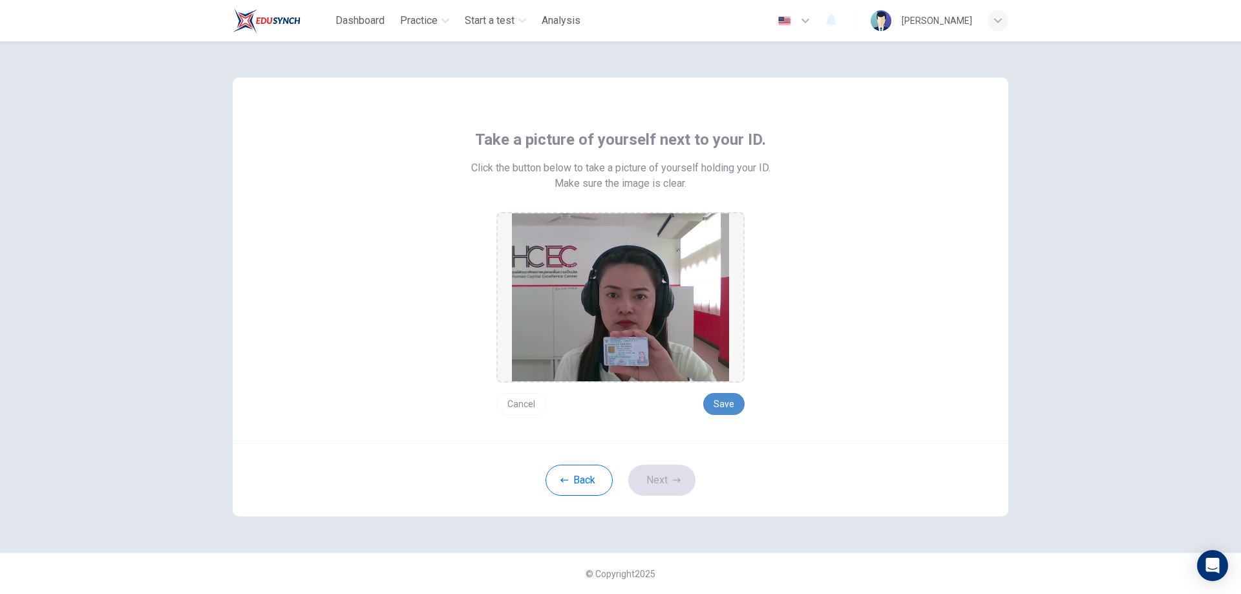
click at [727, 404] on button "Save" at bounding box center [723, 404] width 41 height 22
click at [666, 478] on button "Next" at bounding box center [661, 480] width 67 height 31
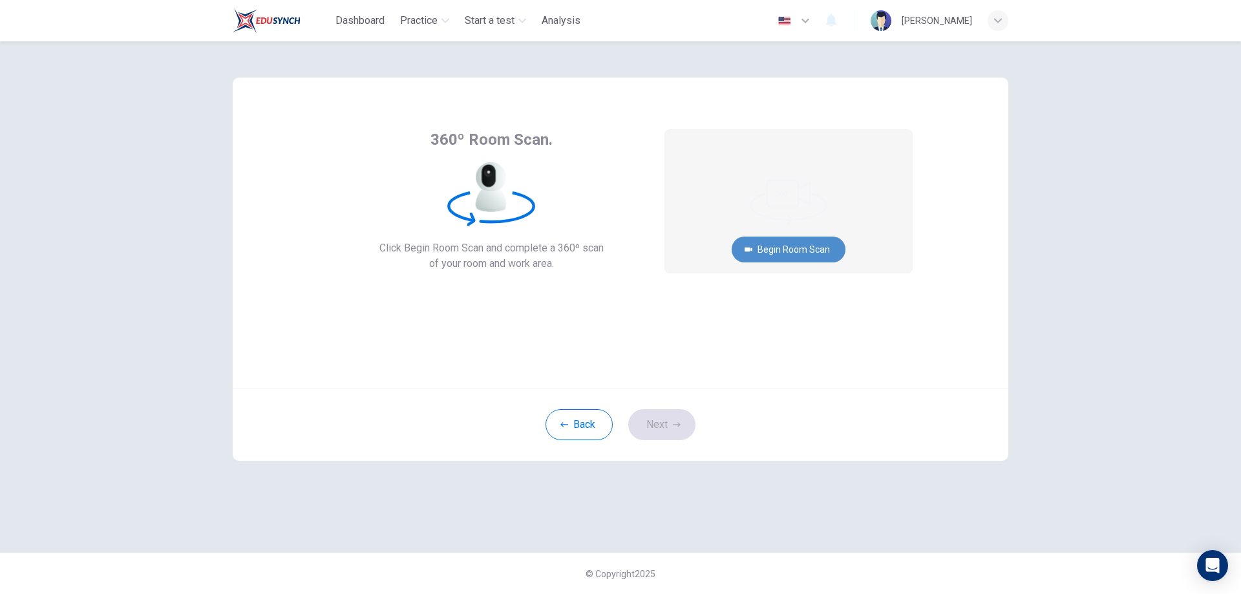
click at [782, 250] on button "Begin Room Scan" at bounding box center [789, 250] width 114 height 26
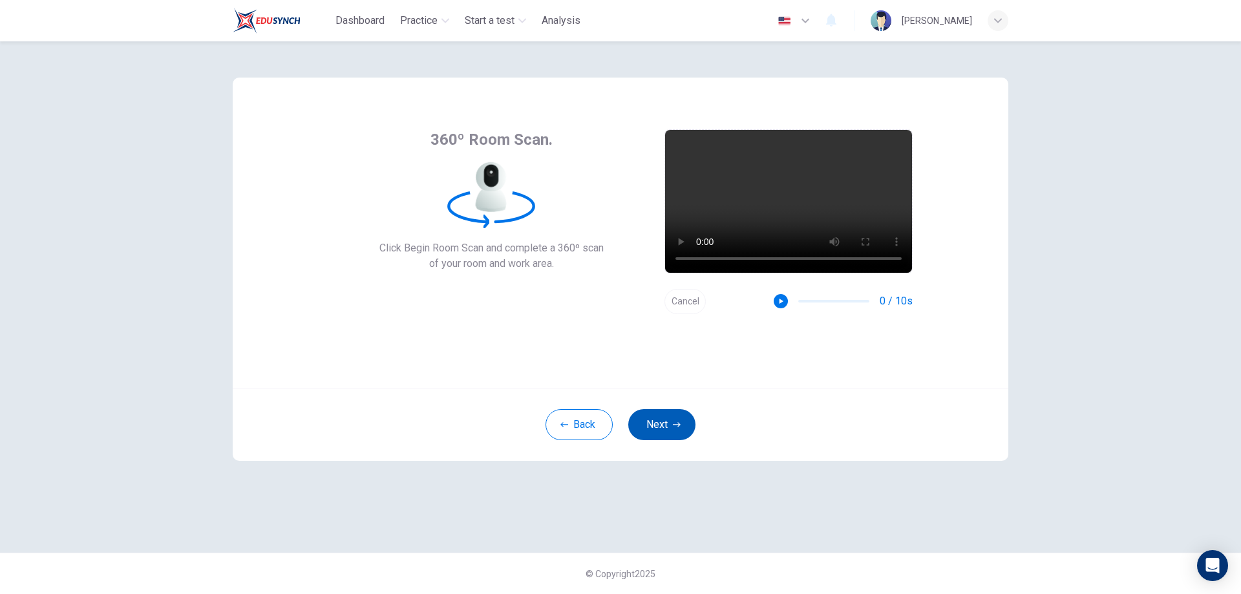
click at [659, 427] on button "Next" at bounding box center [661, 424] width 67 height 31
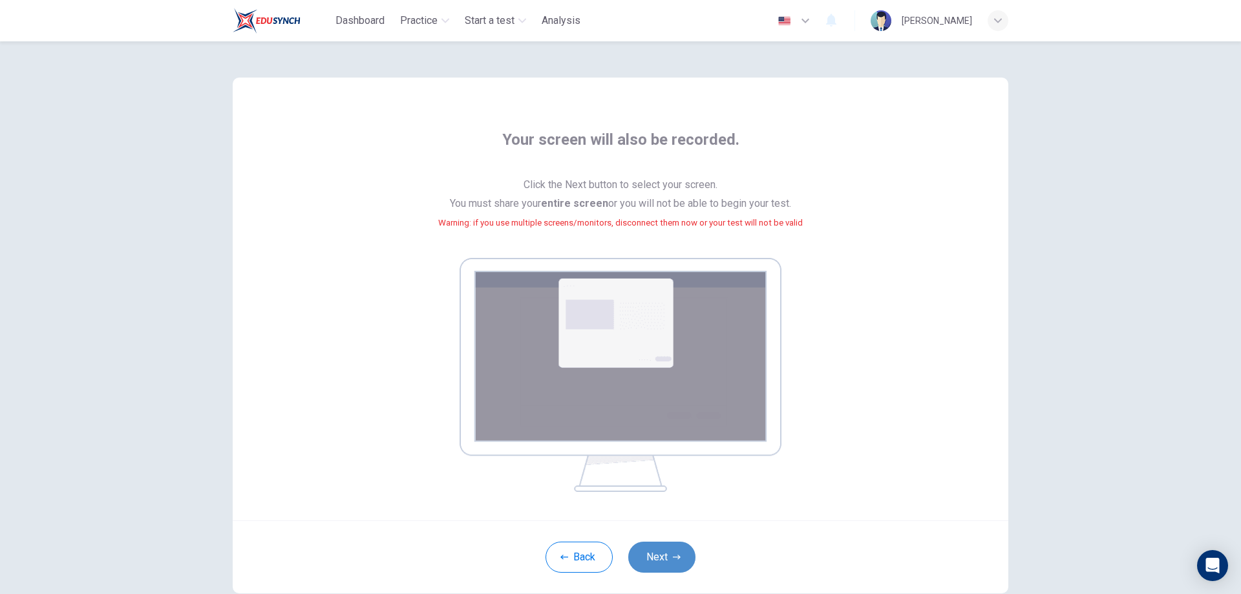
click at [665, 555] on button "Next" at bounding box center [661, 557] width 67 height 31
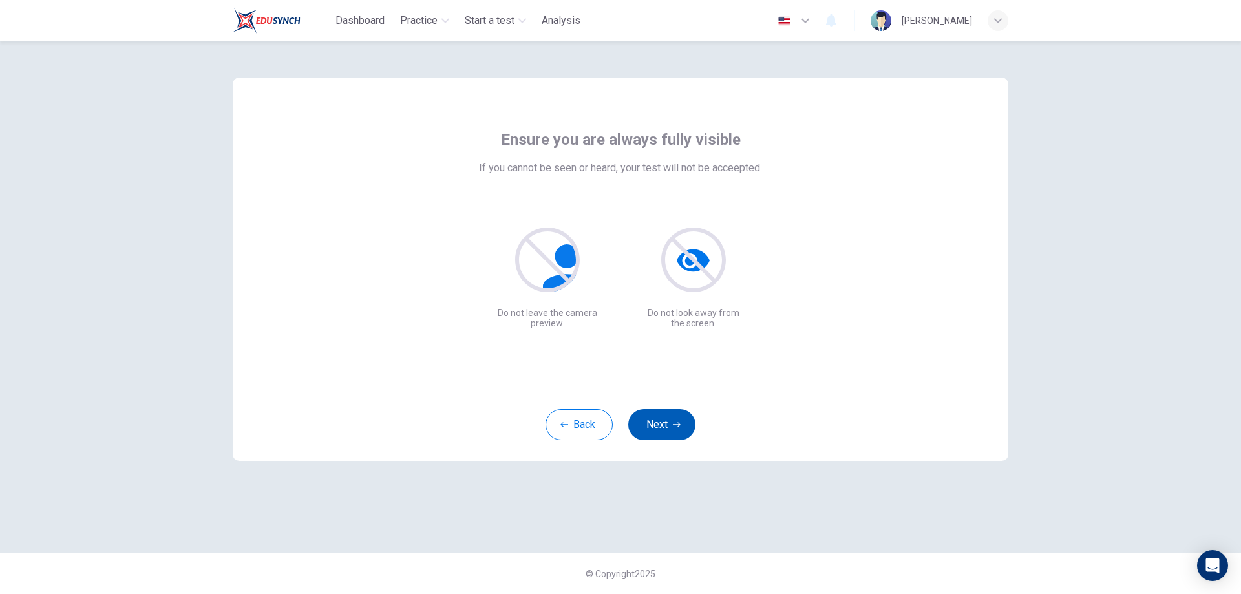
click at [663, 431] on button "Next" at bounding box center [661, 424] width 67 height 31
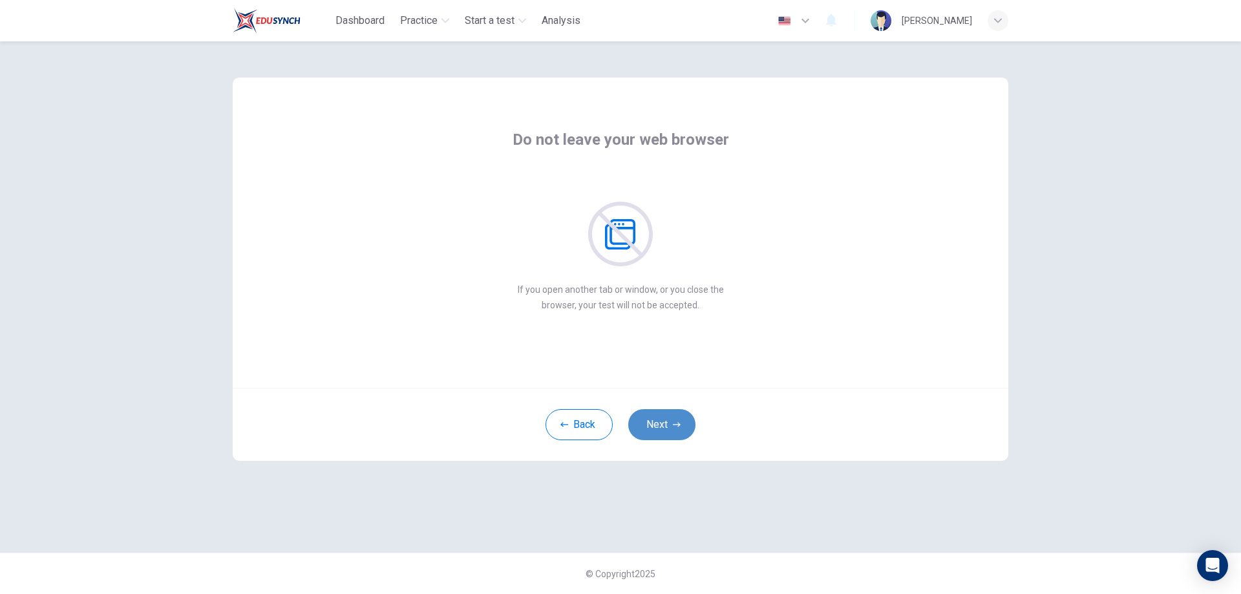
click at [663, 431] on button "Next" at bounding box center [661, 424] width 67 height 31
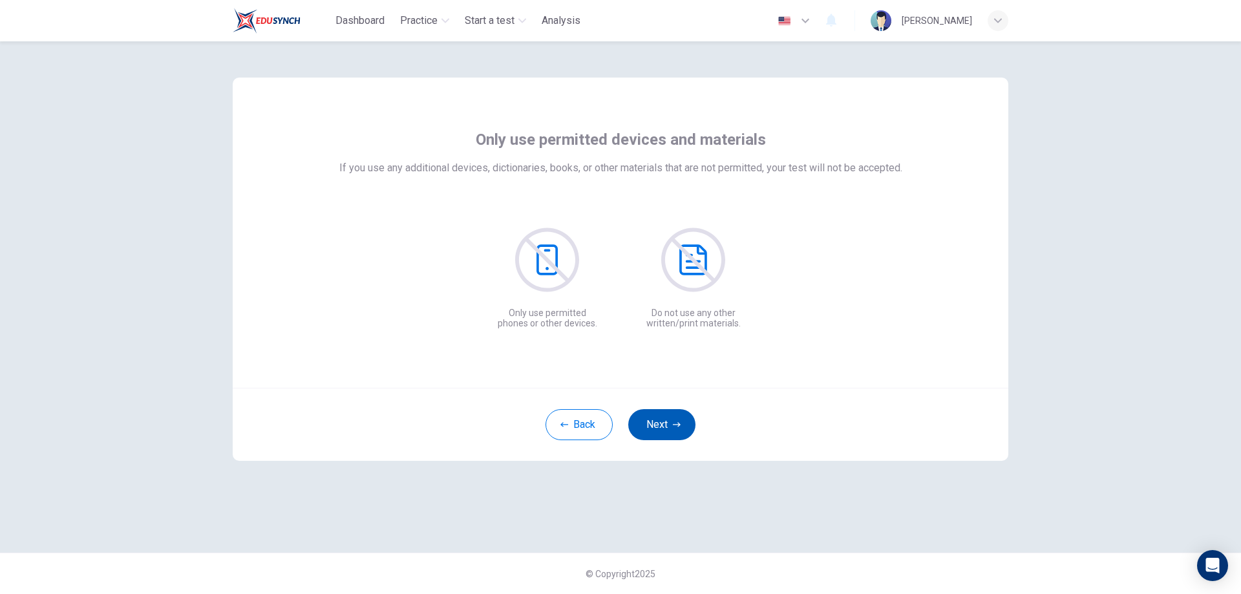
click at [663, 431] on button "Next" at bounding box center [661, 424] width 67 height 31
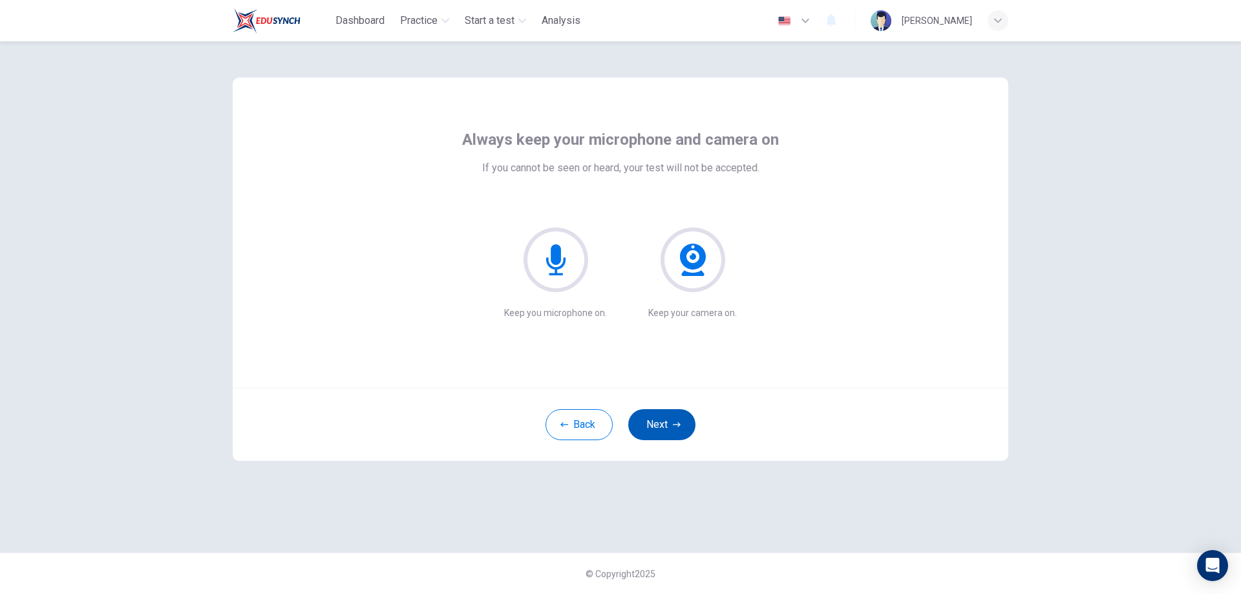
click at [662, 429] on button "Next" at bounding box center [661, 424] width 67 height 31
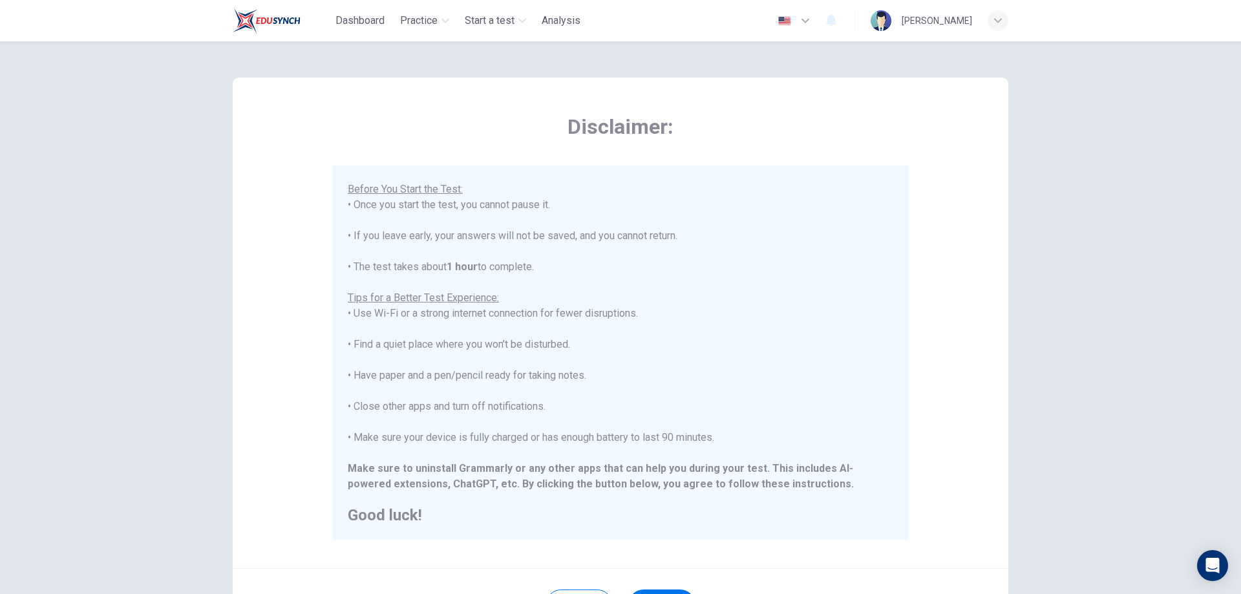
drag, startPoint x: 896, startPoint y: 315, endPoint x: 887, endPoint y: 262, distance: 53.8
click at [891, 256] on div "****IMPORTANT: You cannot change the language during the test.**** Please choos…" at bounding box center [620, 352] width 577 height 374
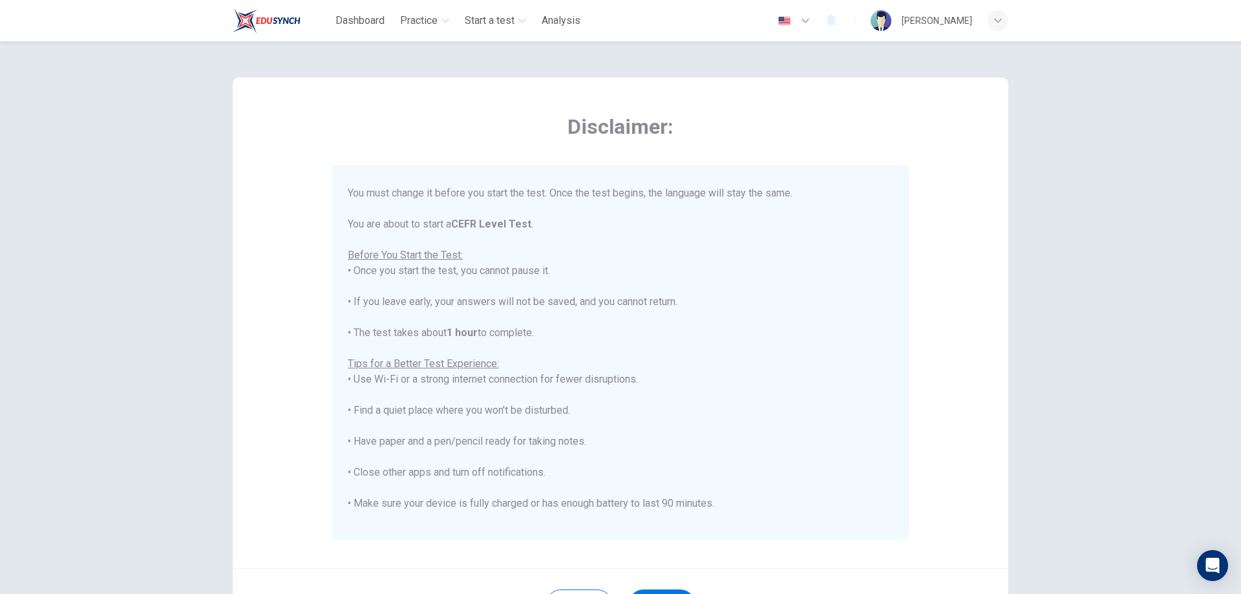
scroll to position [123, 0]
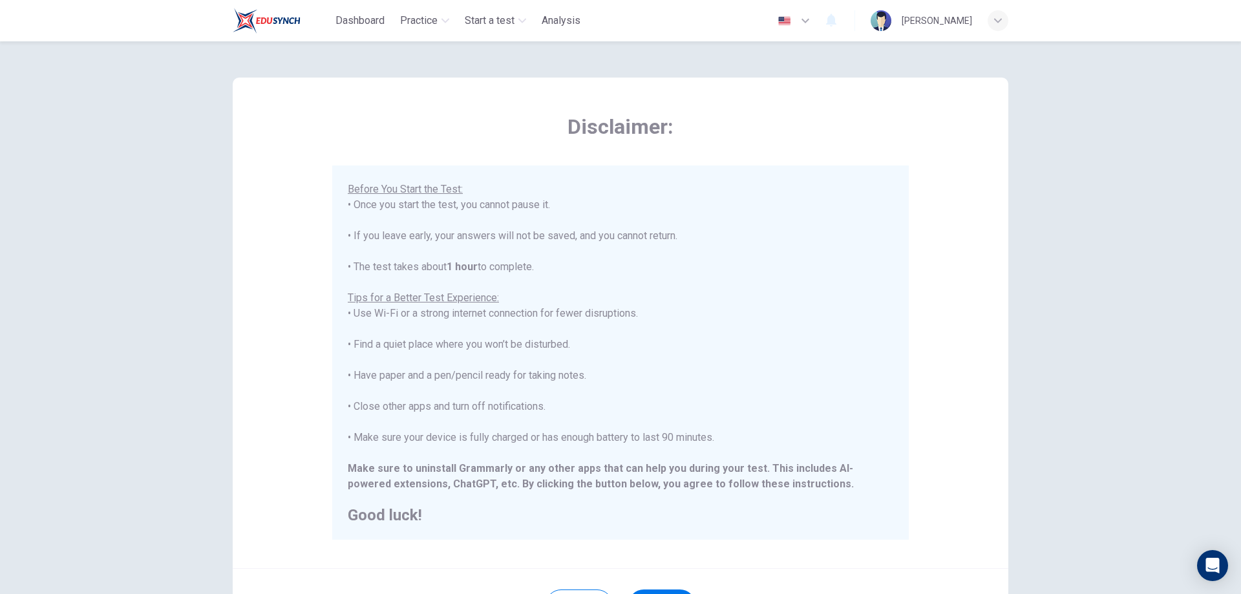
click at [928, 314] on div "Disclaimer: ****IMPORTANT: You cannot change the language during the test.**** …" at bounding box center [621, 323] width 776 height 491
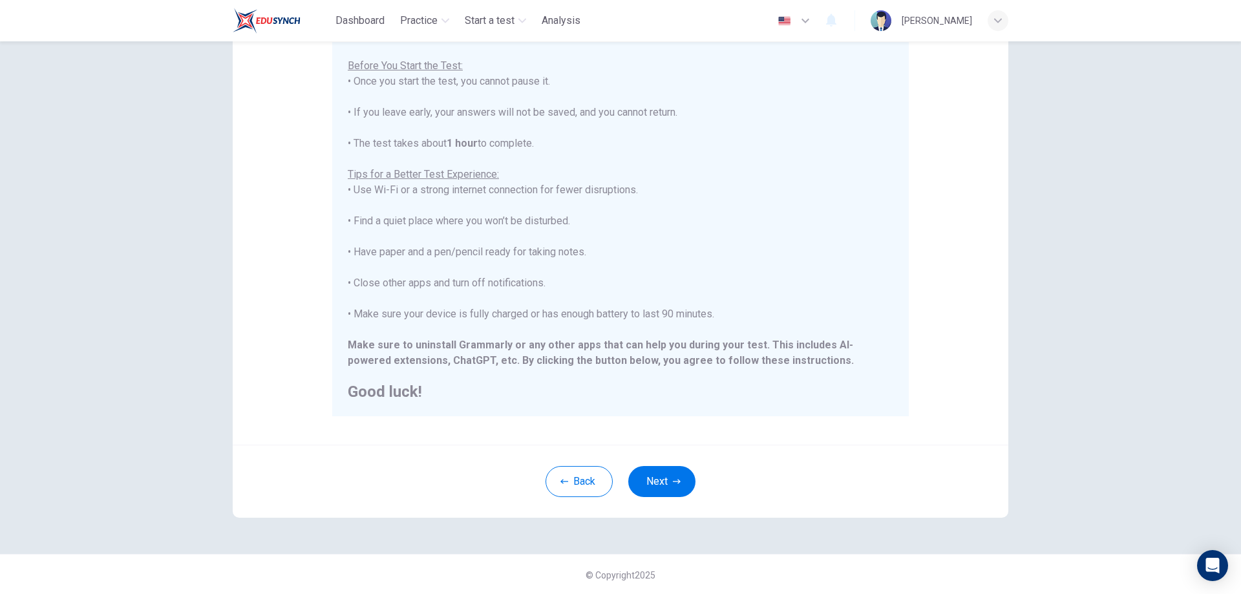
scroll to position [125, 0]
click at [663, 483] on button "Next" at bounding box center [661, 480] width 67 height 31
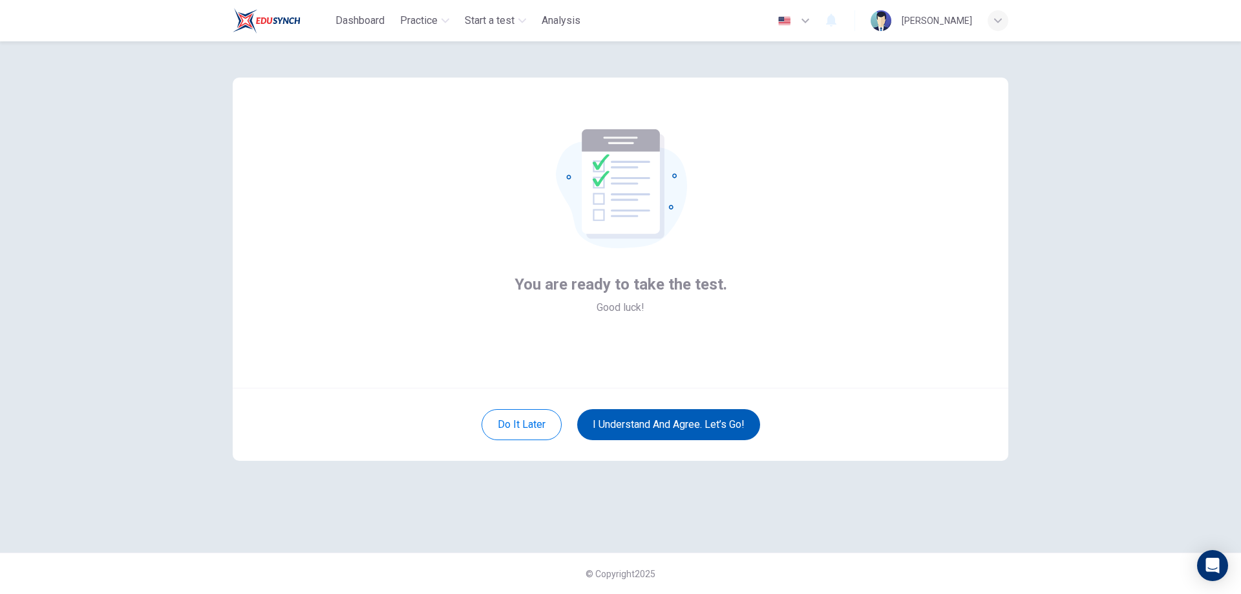
scroll to position [0, 0]
click at [699, 425] on button "I understand and agree. Let’s go!" at bounding box center [668, 424] width 183 height 31
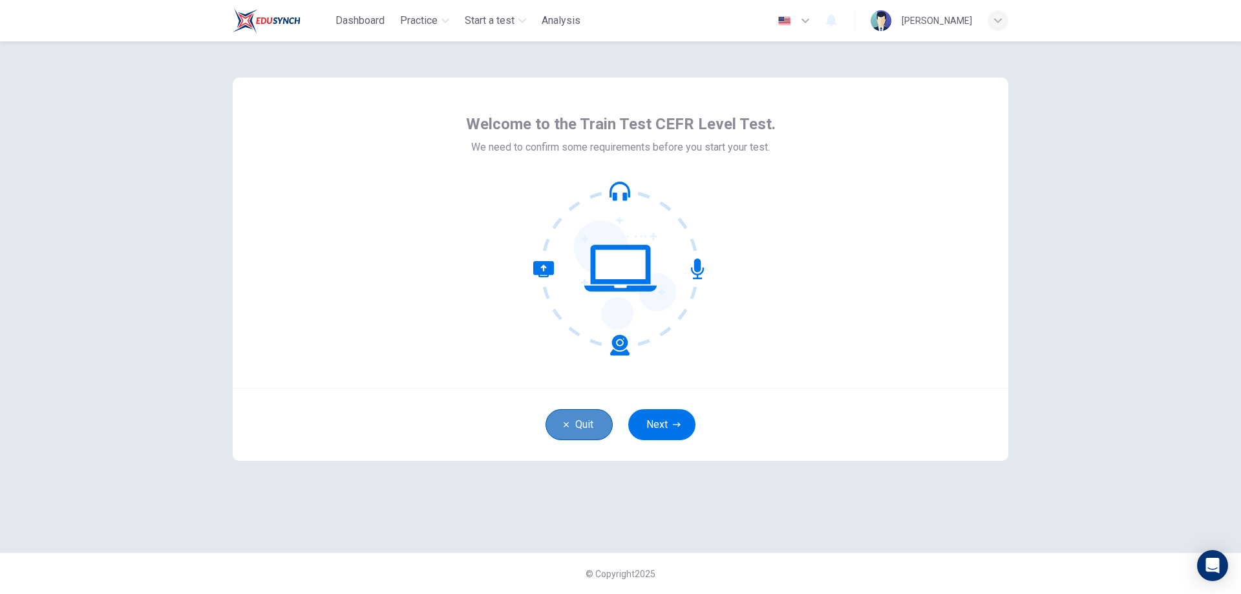
click at [578, 425] on button "Quit" at bounding box center [579, 424] width 67 height 31
